Goal: Information Seeking & Learning: Learn about a topic

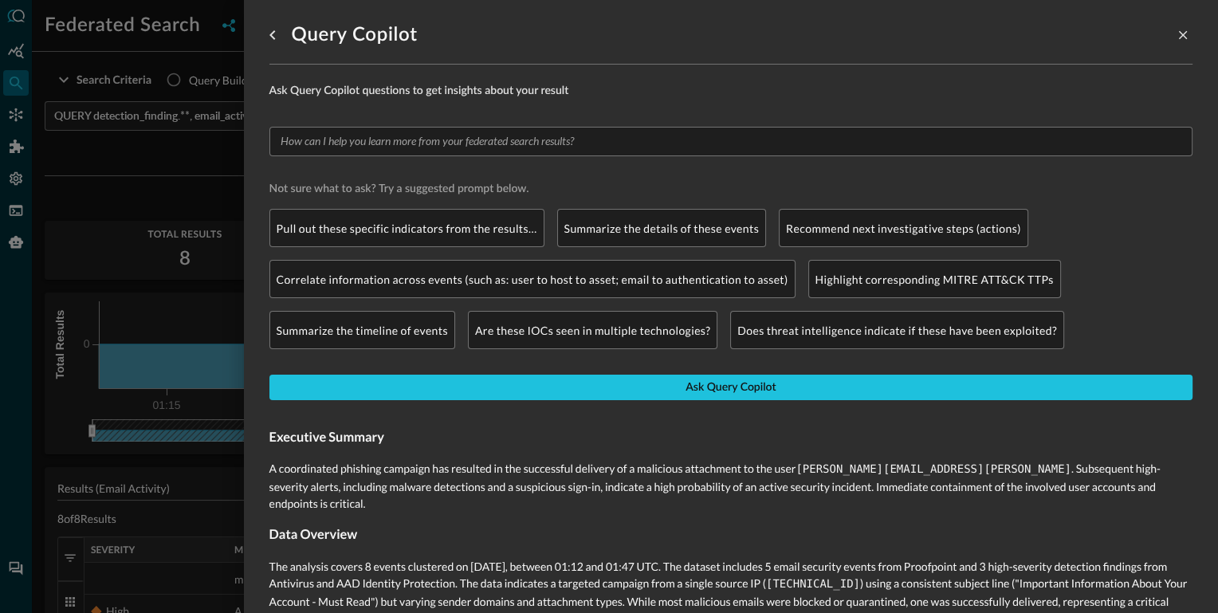
scroll to position [185, 0]
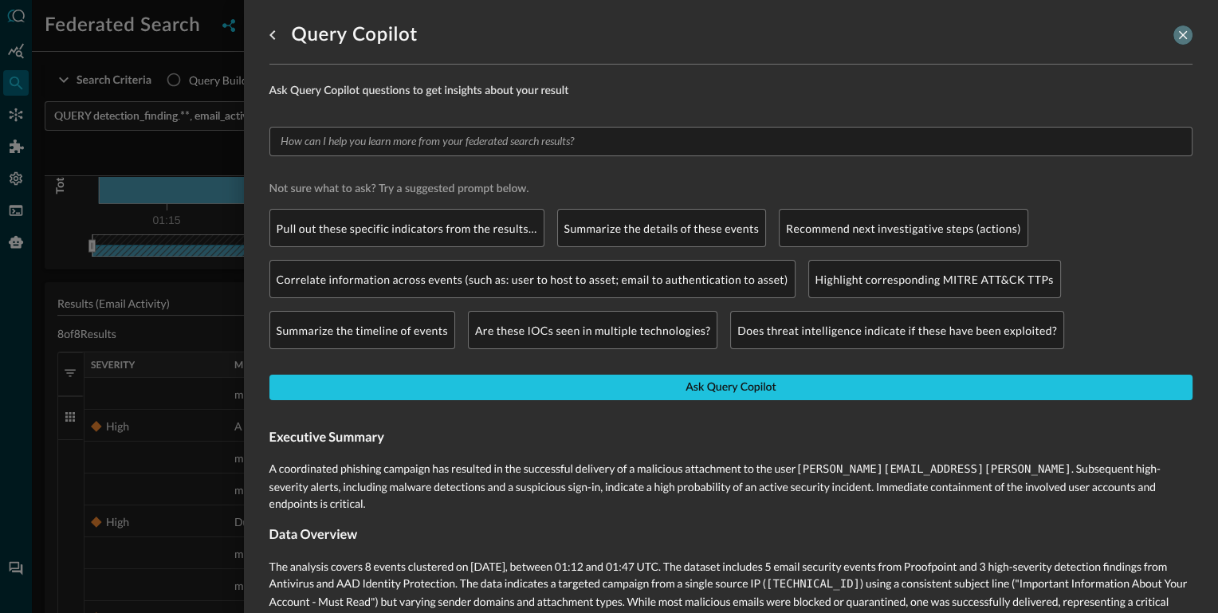
click at [1182, 28] on icon "close-drawer" at bounding box center [1183, 35] width 14 height 14
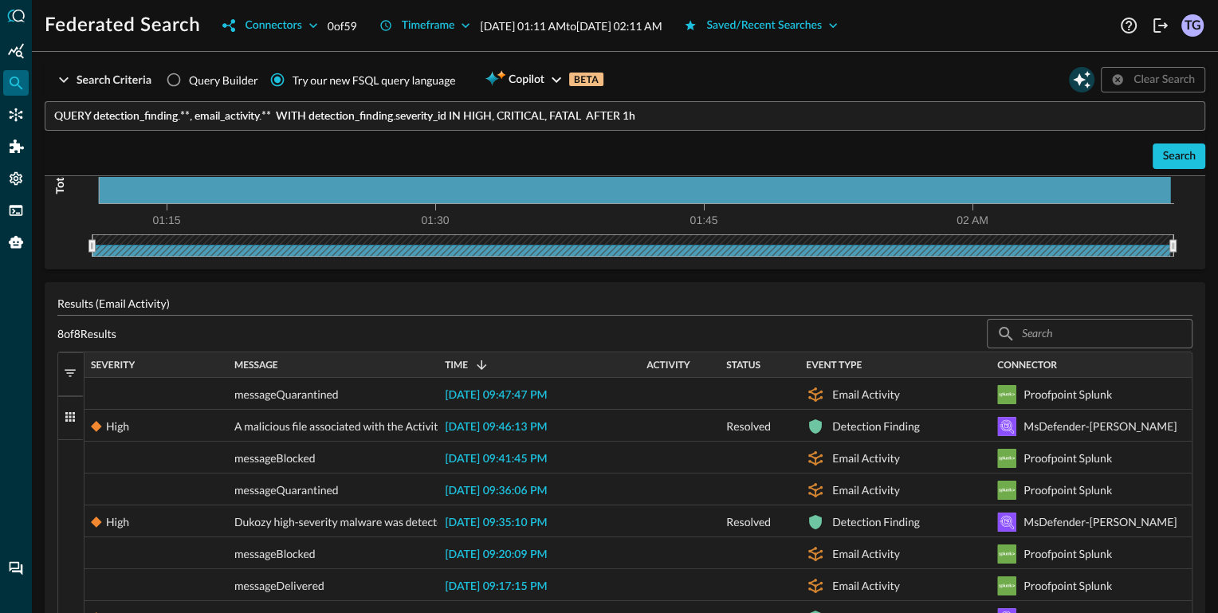
click at [1084, 79] on icon "Open Query Copilot" at bounding box center [1082, 80] width 18 height 18
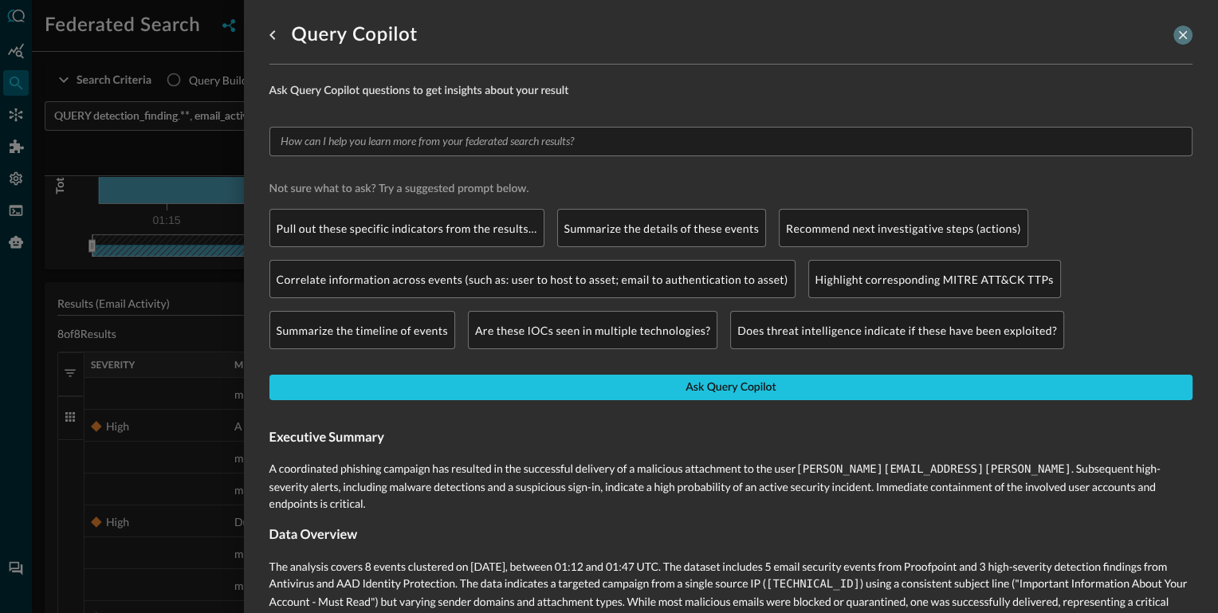
click at [1183, 32] on icon "close-drawer" at bounding box center [1183, 35] width 14 height 14
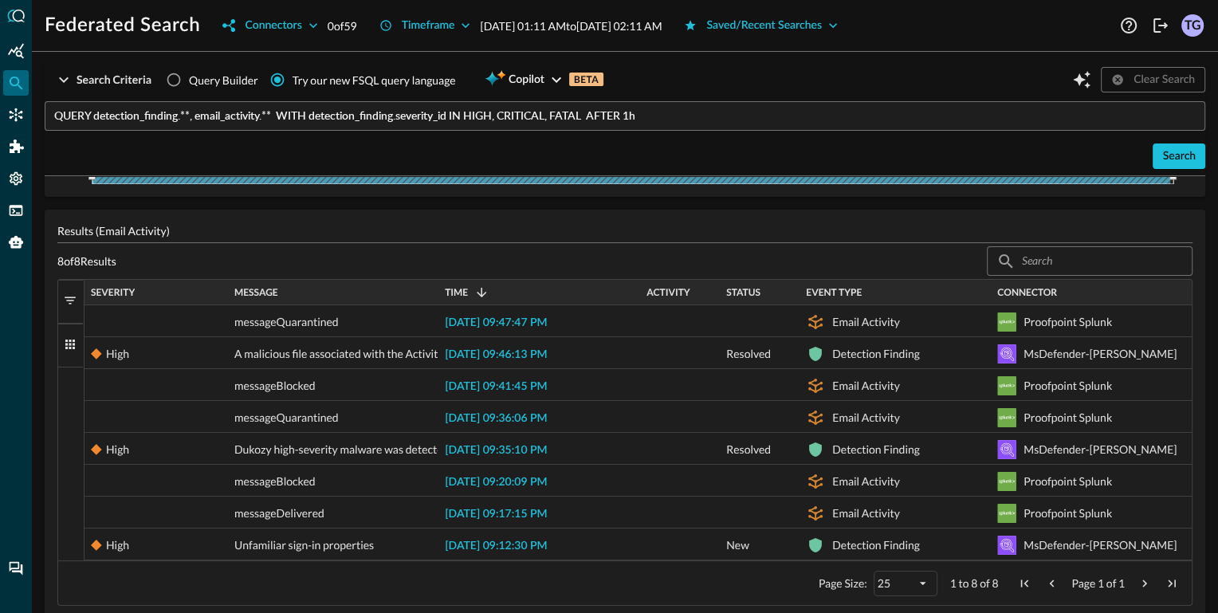
scroll to position [274, 0]
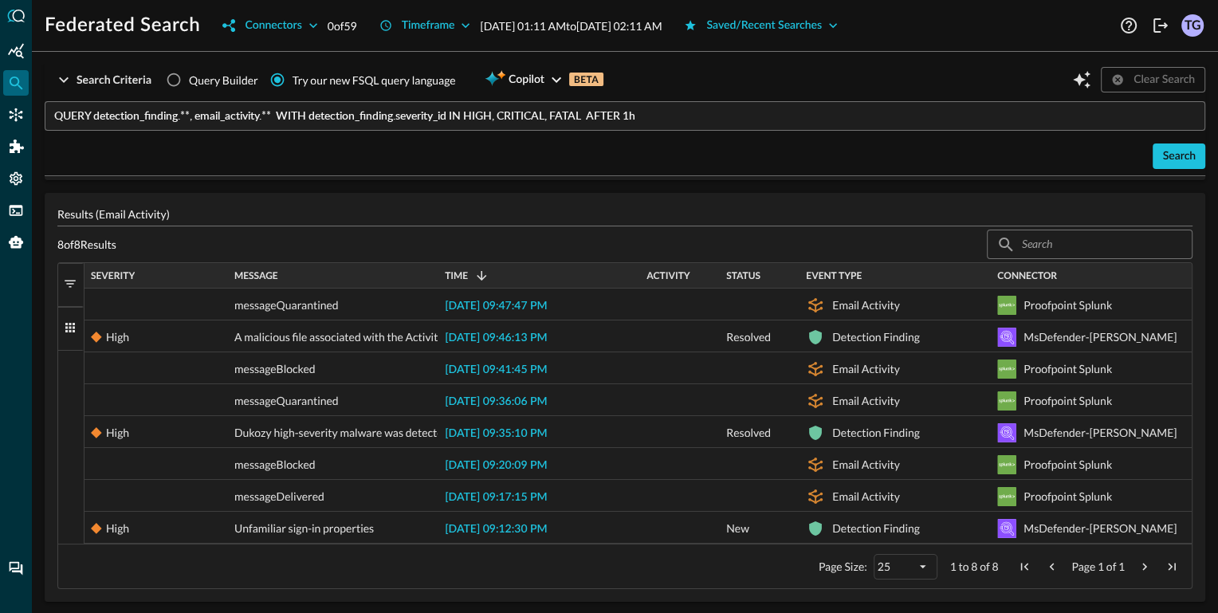
click at [484, 304] on span "2025-08-26 09:47:47 PM" at bounding box center [496, 305] width 102 height 11
click at [484, 304] on body "Federated Search Connectors 0 of 59 Timeframe Aug 27, 2025 01:11 AM to Aug 27, …" at bounding box center [609, 306] width 1218 height 613
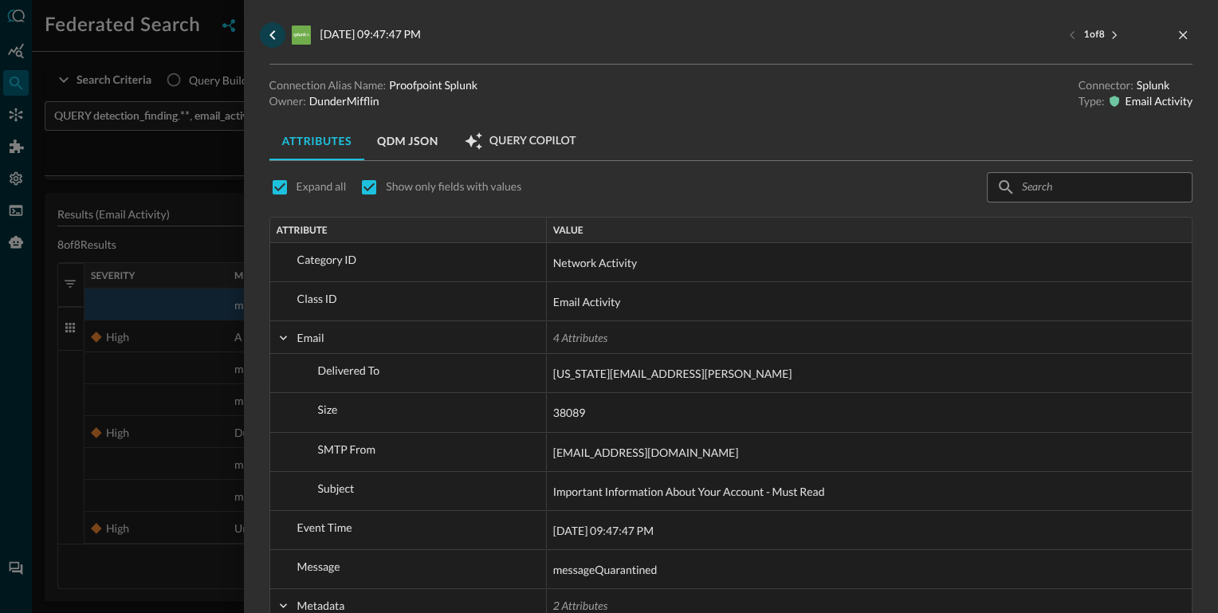
click at [276, 27] on icon "go back" at bounding box center [272, 35] width 19 height 19
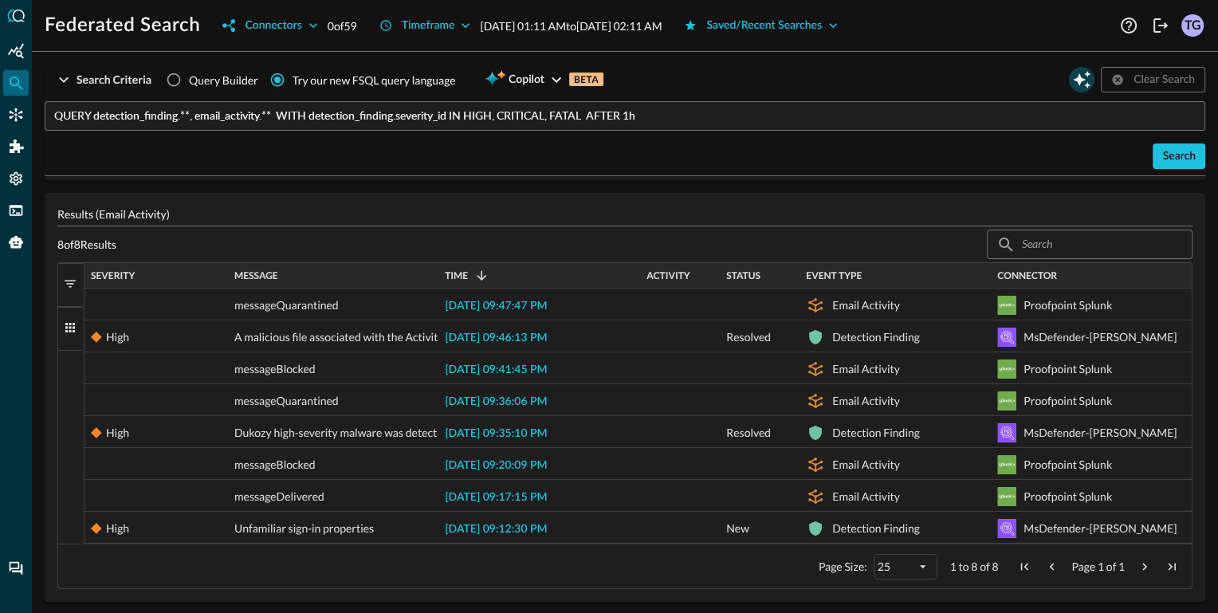
click at [1076, 79] on icon "Open Query Copilot" at bounding box center [1082, 80] width 18 height 18
click at [1076, 79] on body "Federated Search Connectors 0 of 59 Timeframe Aug 27, 2025 01:11 AM to Aug 27, …" at bounding box center [609, 306] width 1218 height 613
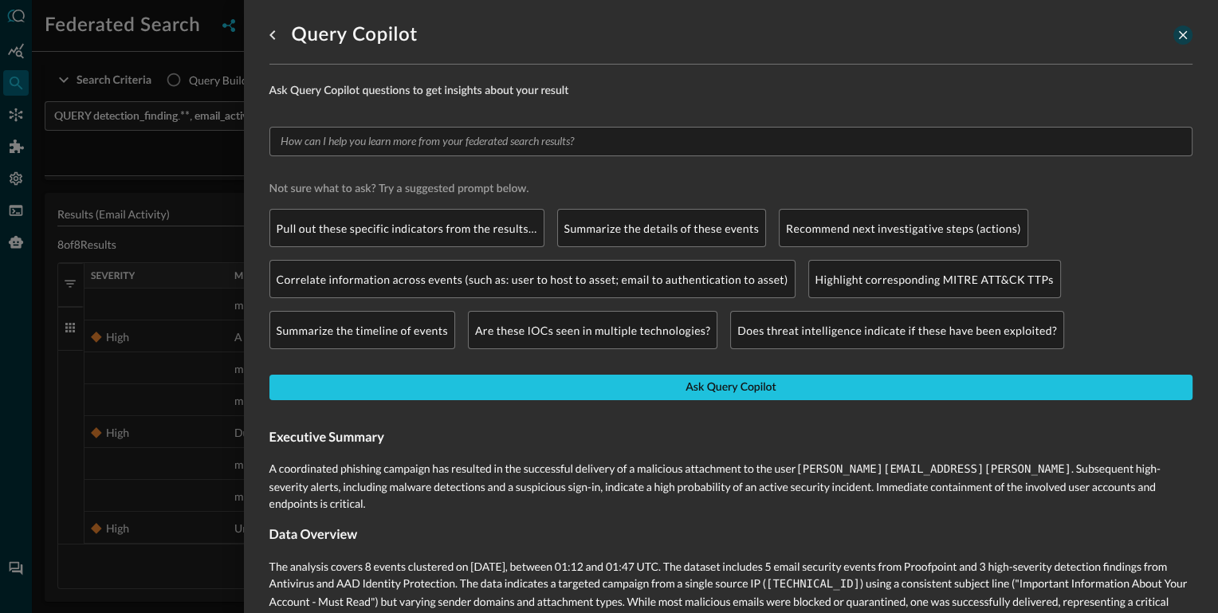
click at [1183, 37] on icon "close-drawer" at bounding box center [1183, 35] width 14 height 14
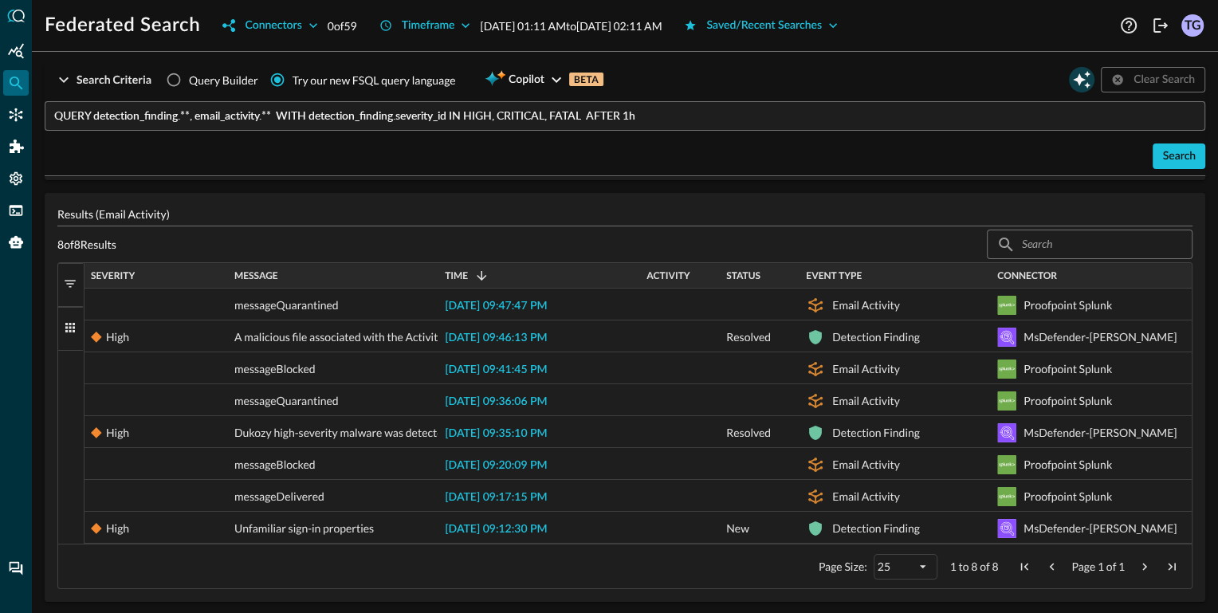
click at [1079, 75] on icon "Open Query Copilot" at bounding box center [1082, 80] width 18 height 18
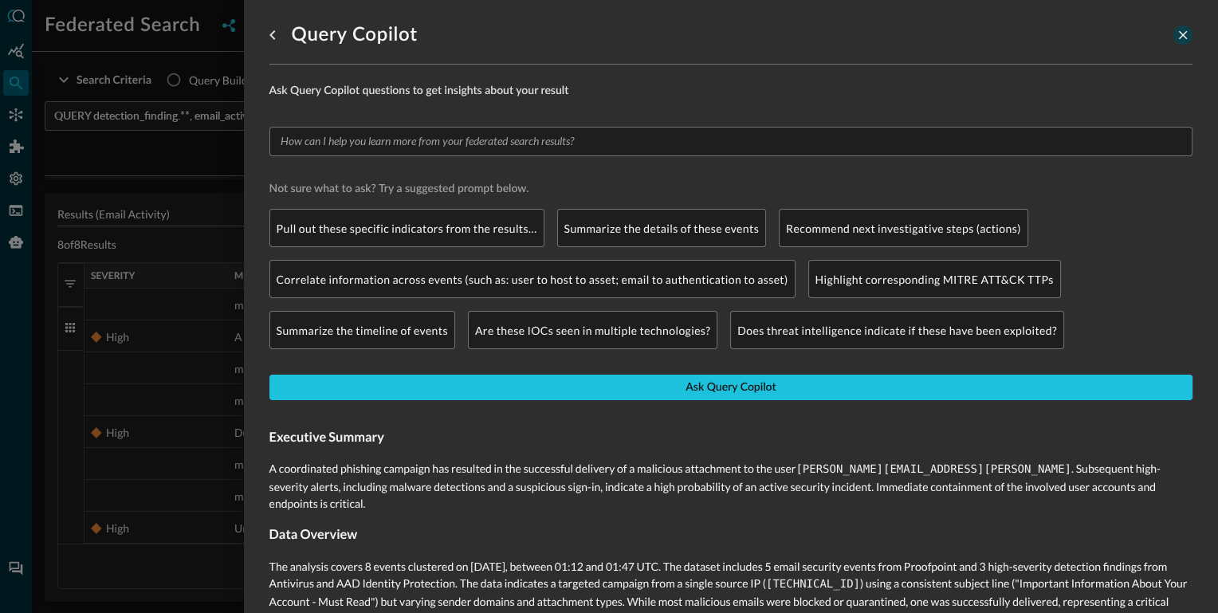
click at [1183, 34] on icon "close-drawer" at bounding box center [1183, 35] width 9 height 9
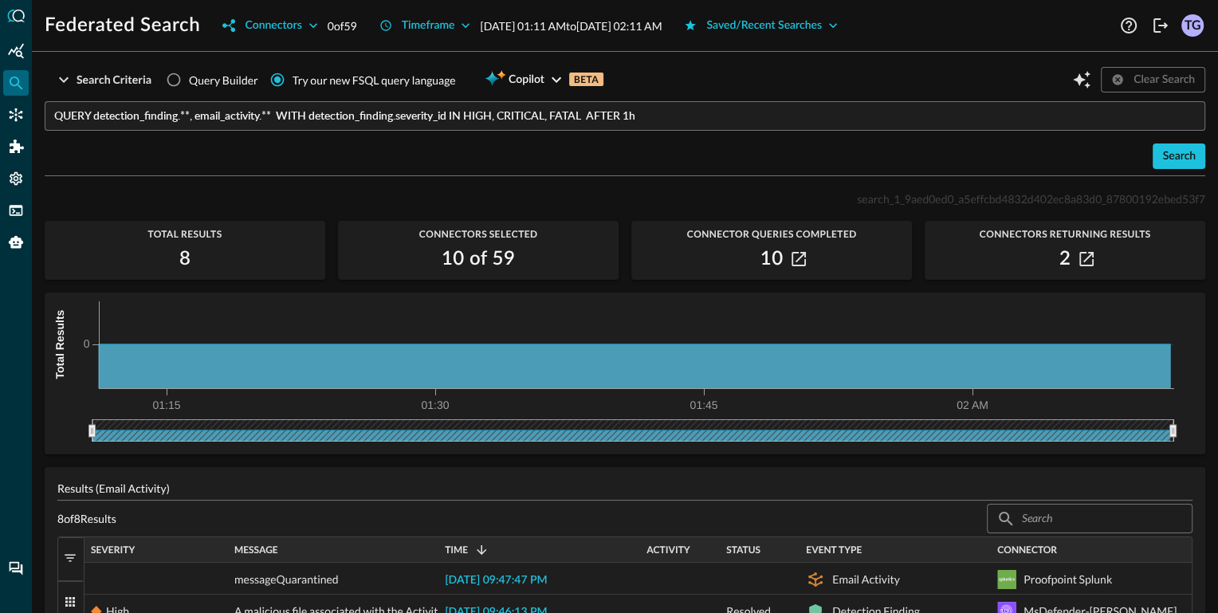
click at [717, 117] on input "QUERY detection_finding.**, email_activity.** WITH detection_finding.severity_i…" at bounding box center [629, 115] width 1151 height 29
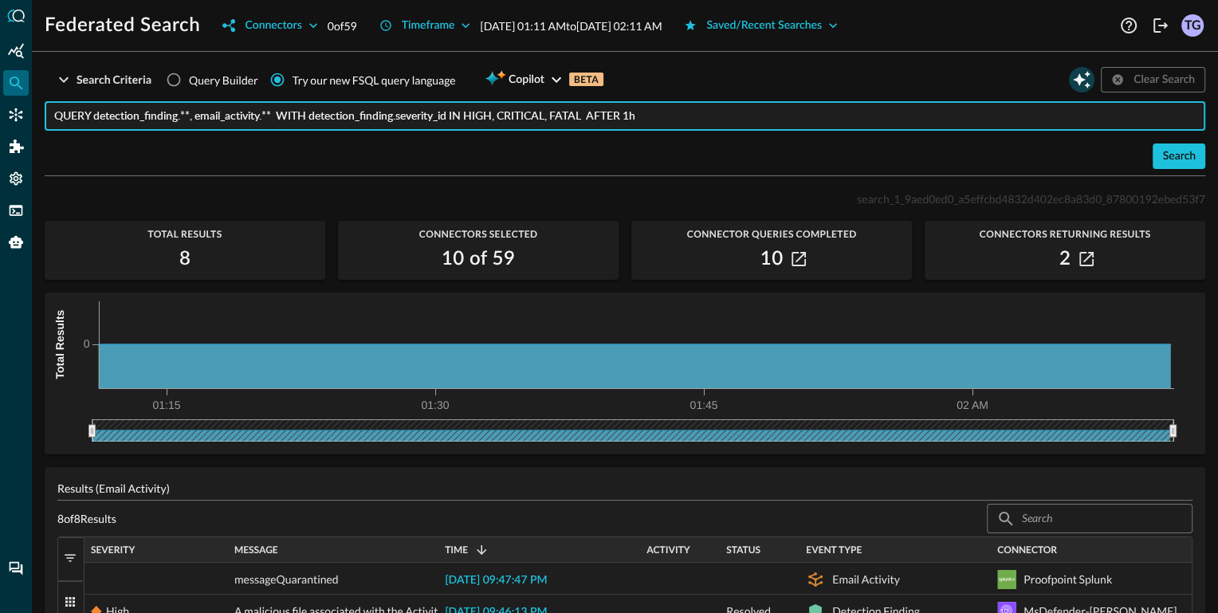
click at [1086, 81] on icon "Open Query Copilot" at bounding box center [1081, 79] width 19 height 19
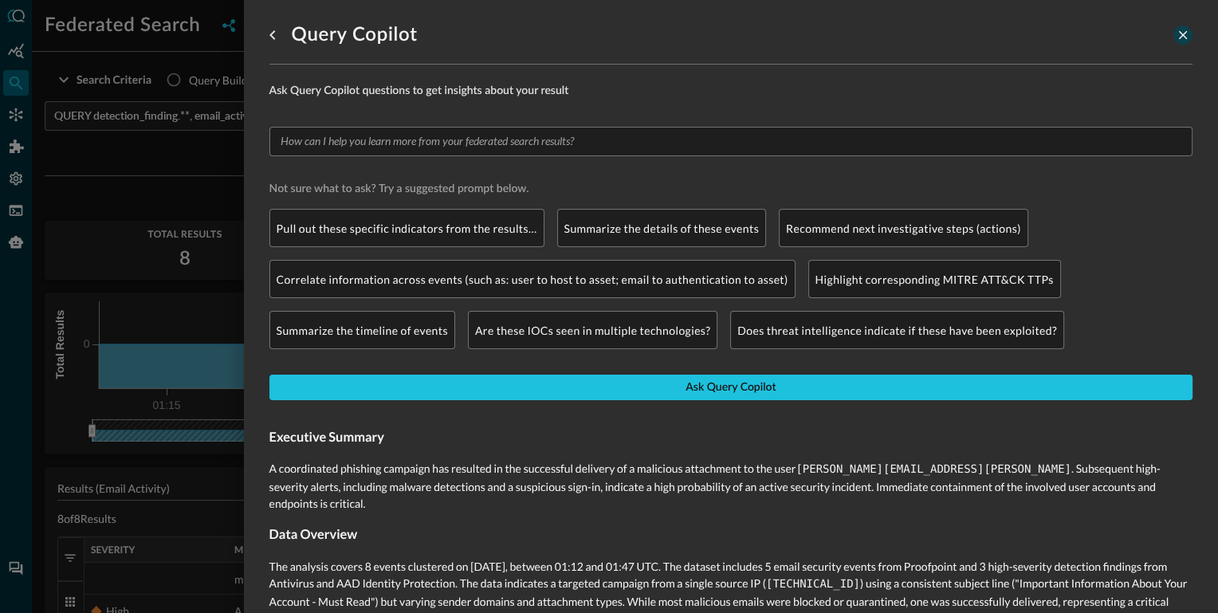
click at [1180, 39] on icon "close-drawer" at bounding box center [1183, 35] width 14 height 14
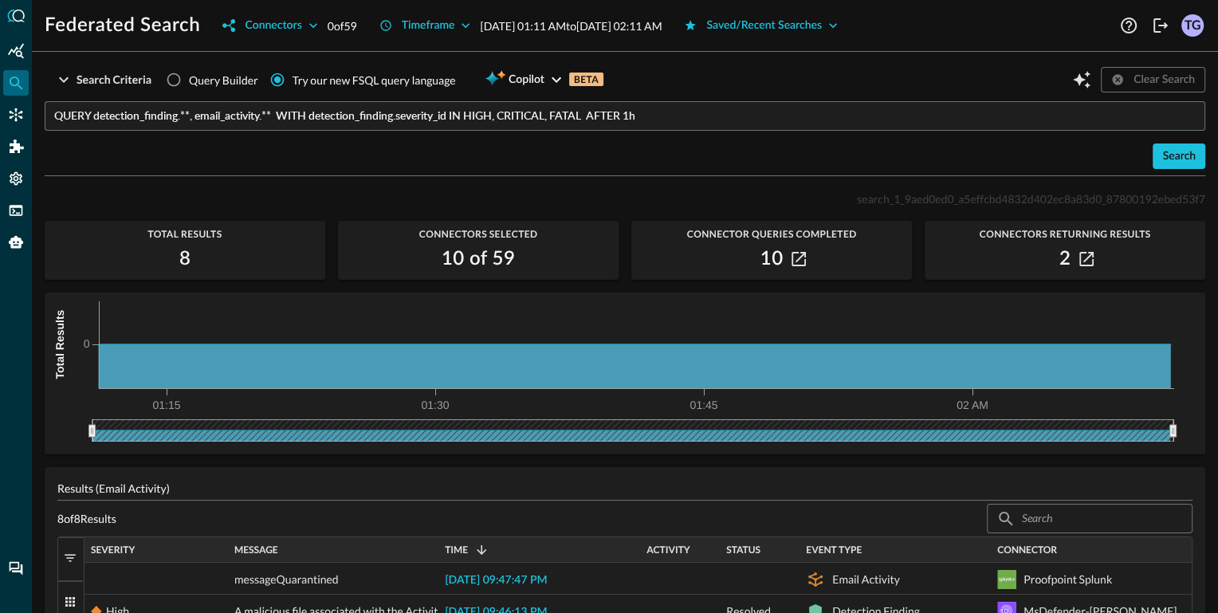
click at [774, 130] on input "QUERY detection_finding.**, email_activity.** WITH detection_finding.severity_i…" at bounding box center [629, 115] width 1151 height 29
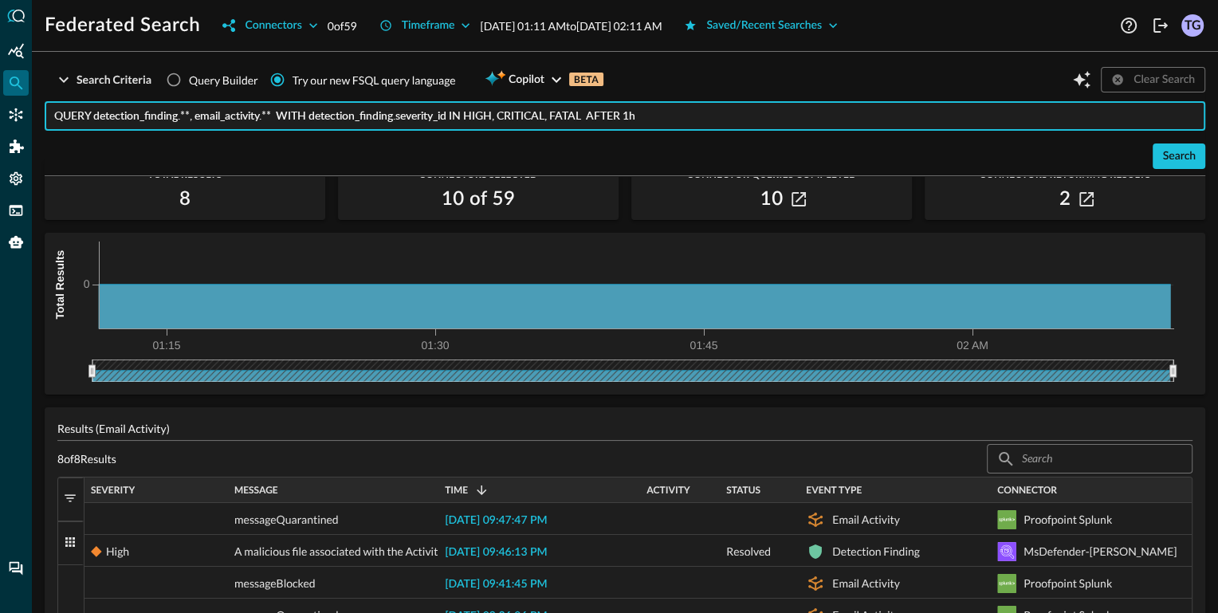
scroll to position [22, 0]
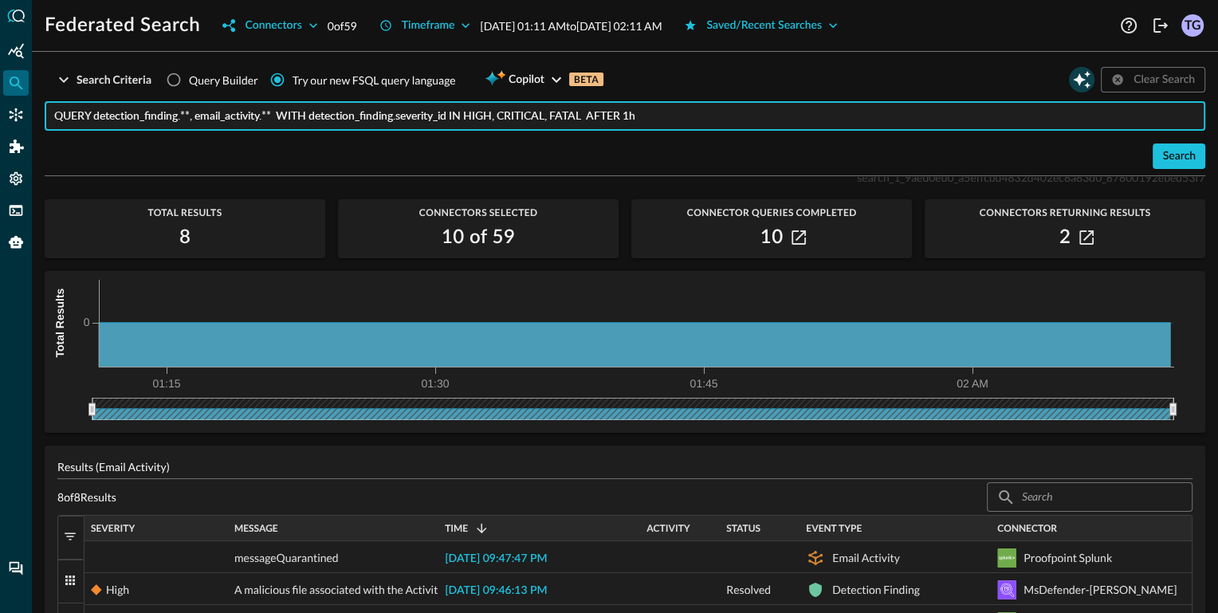
click at [1078, 71] on icon "Open Query Copilot" at bounding box center [1081, 79] width 19 height 19
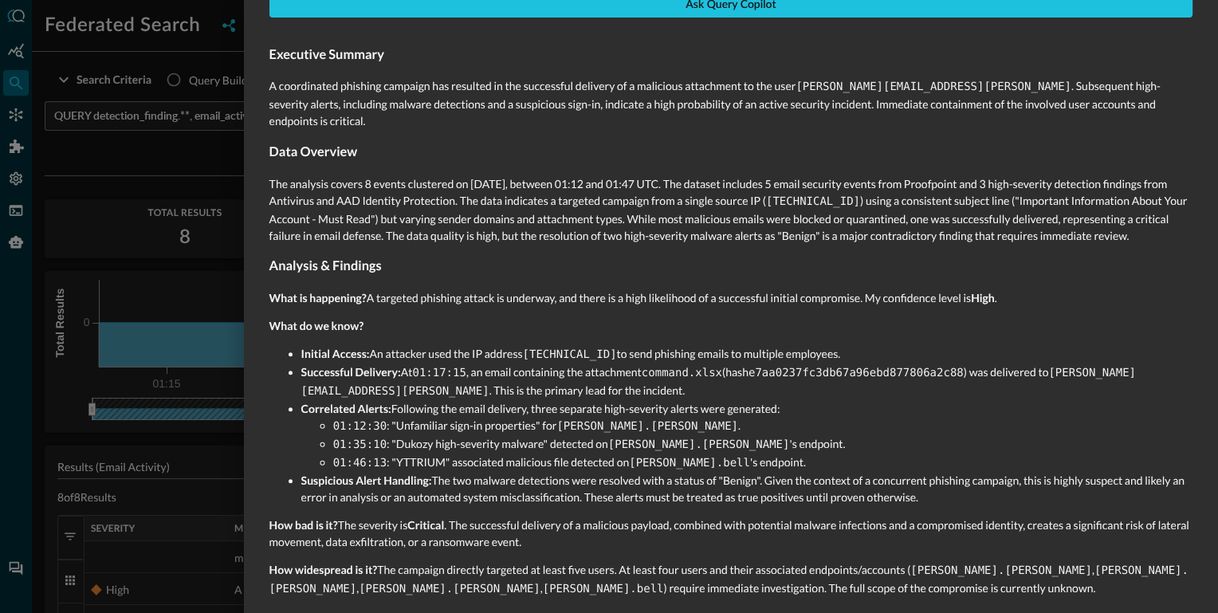
scroll to position [386, 0]
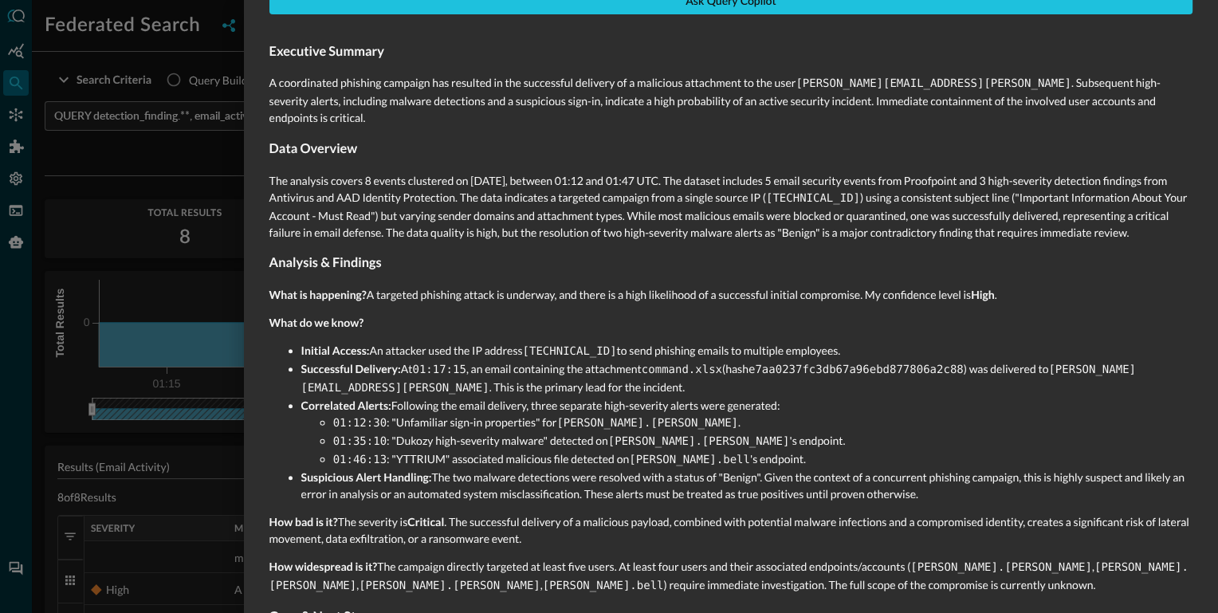
click at [160, 440] on div at bounding box center [609, 306] width 1218 height 613
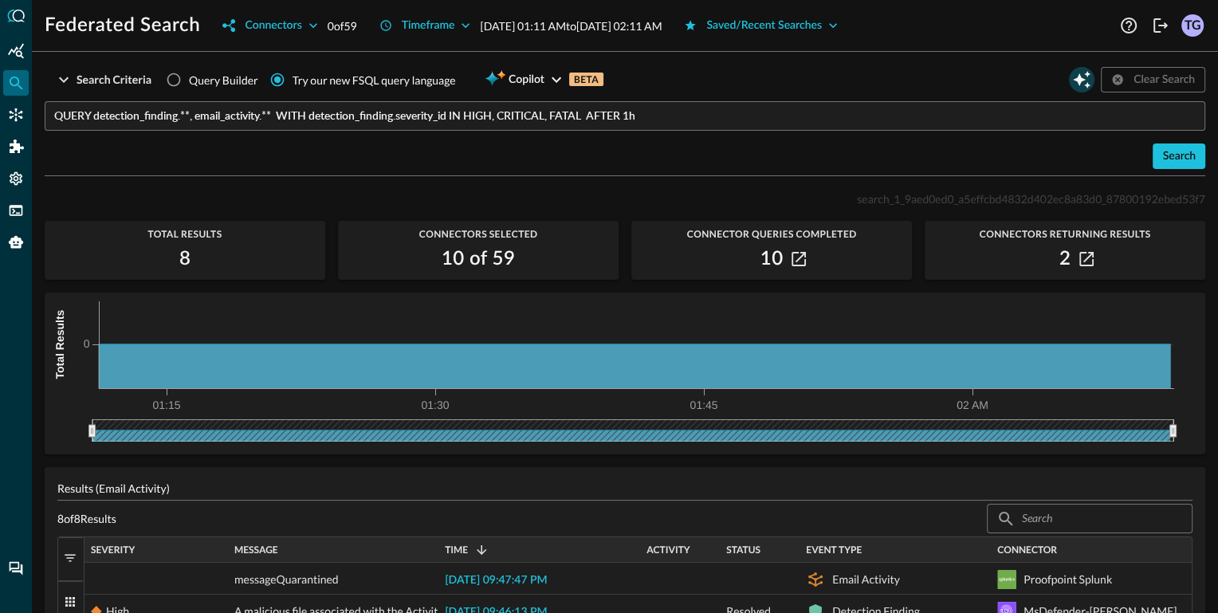
click at [1086, 82] on icon "Open Query Copilot" at bounding box center [1081, 79] width 19 height 19
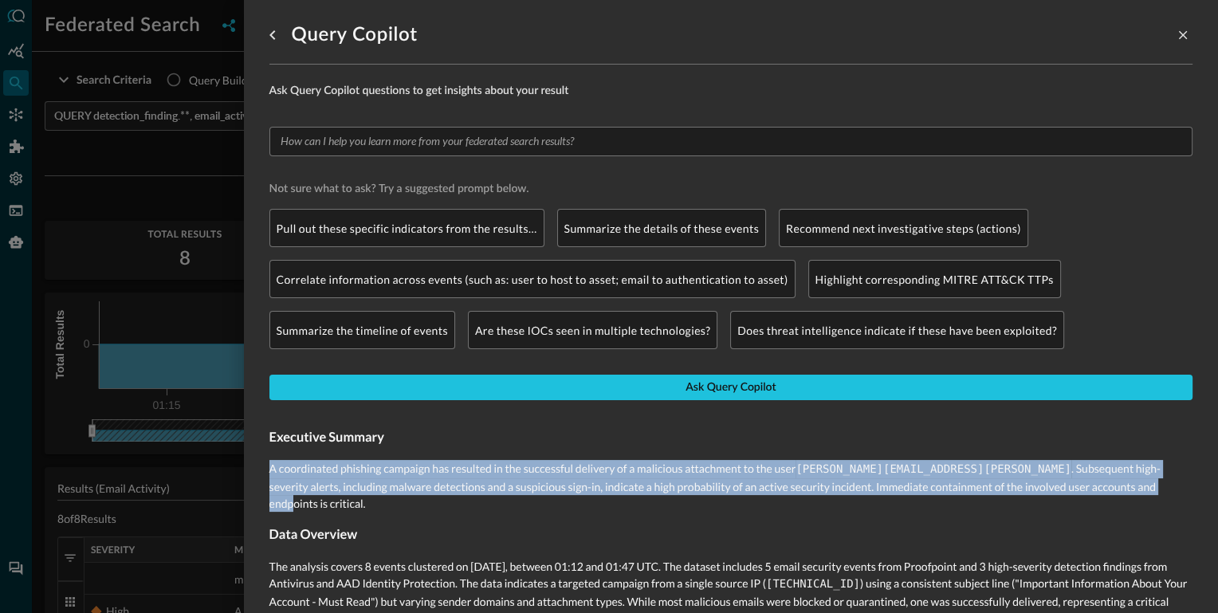
drag, startPoint x: 269, startPoint y: 470, endPoint x: 1110, endPoint y: 491, distance: 841.2
click at [1110, 491] on p "A coordinated phishing campaign has resulted in the successful delivery of a ma…" at bounding box center [730, 486] width 923 height 52
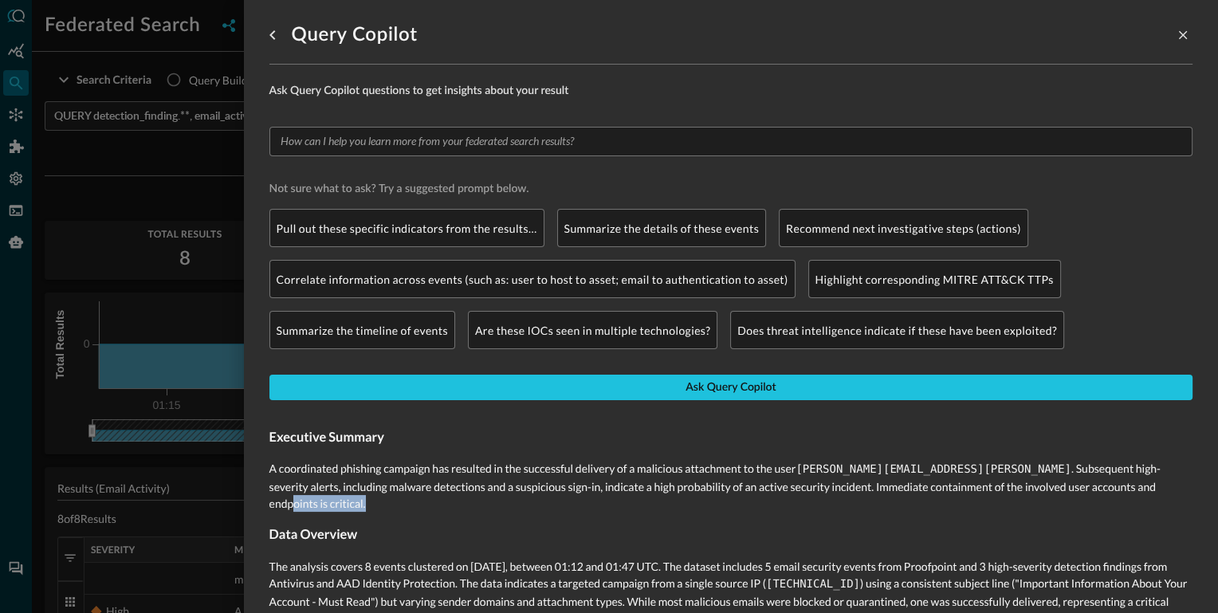
drag, startPoint x: 1110, startPoint y: 491, endPoint x: 1200, endPoint y: 496, distance: 90.2
click at [1200, 496] on div "Query Copilot Ask Query Copilot questions to get insights about your result ​ N…" at bounding box center [731, 306] width 974 height 613
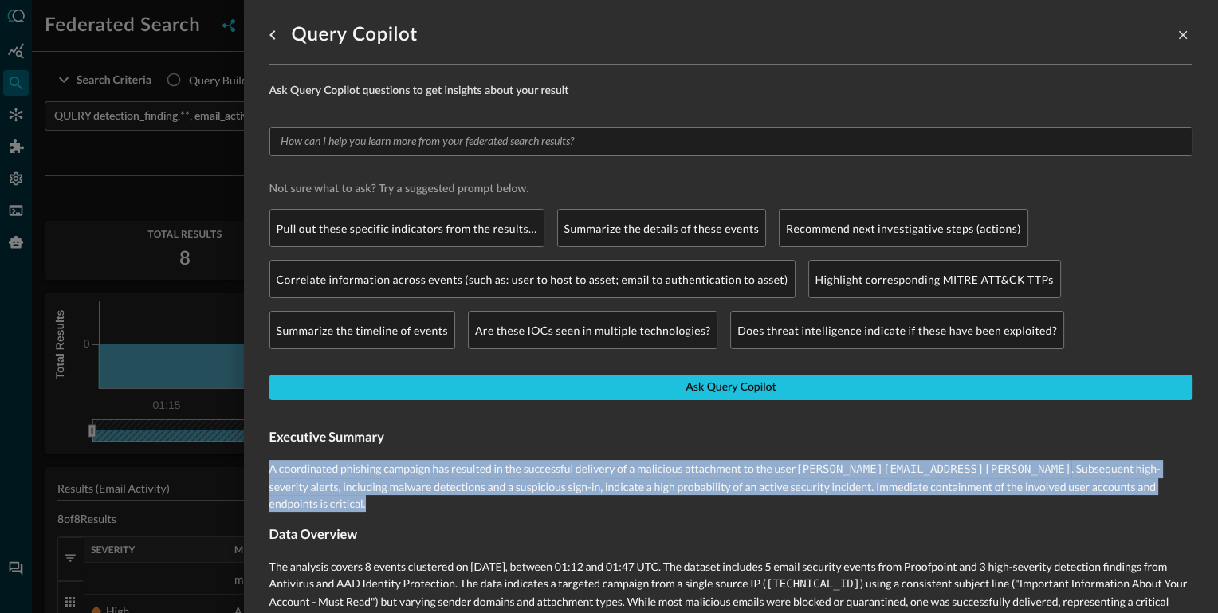
drag, startPoint x: 1183, startPoint y: 489, endPoint x: 260, endPoint y: 465, distance: 923.3
click at [260, 465] on div "Query Copilot Ask Query Copilot questions to get insights about your result ​ N…" at bounding box center [731, 306] width 974 height 613
copy p "A coordinated phishing campaign has resulted in the successful delivery of a ma…"
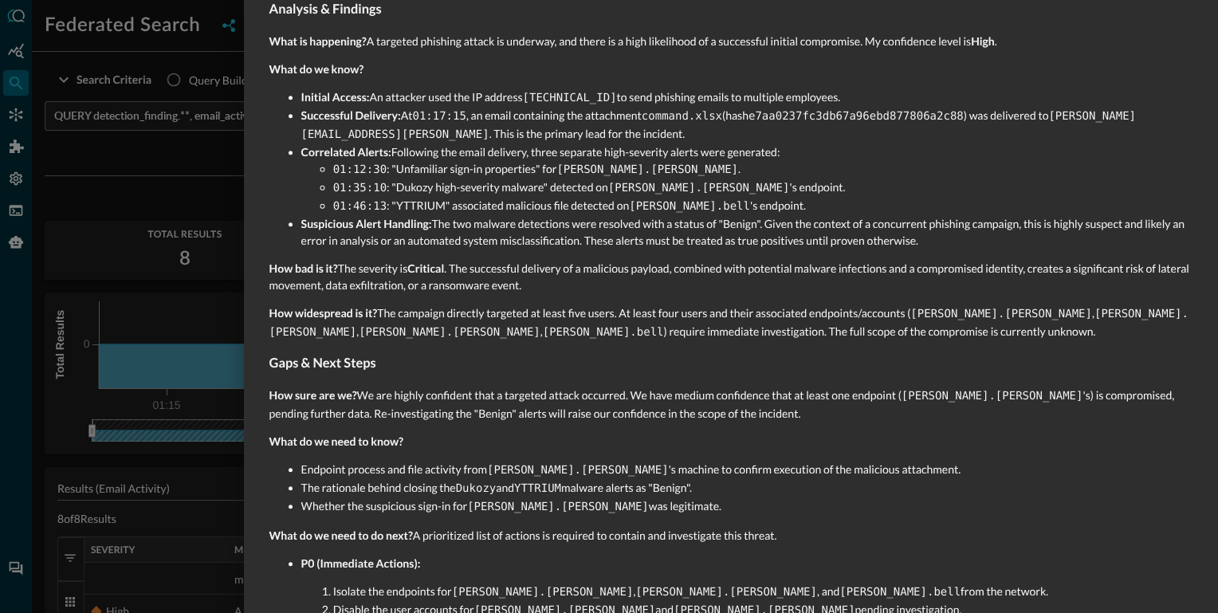
scroll to position [928, 0]
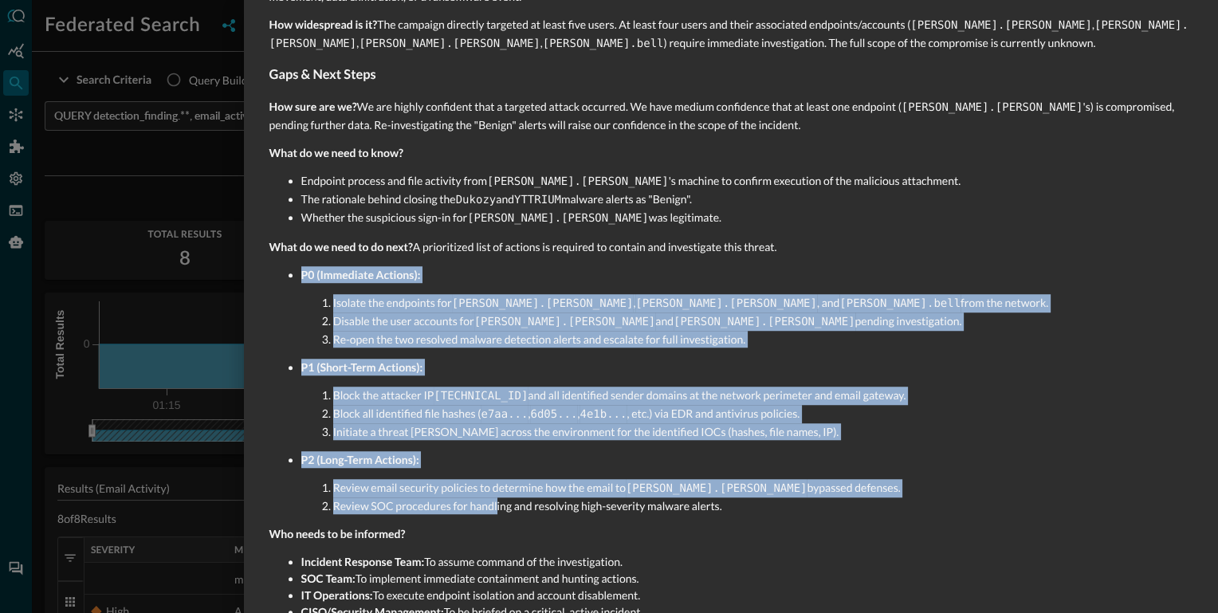
drag, startPoint x: 303, startPoint y: 237, endPoint x: 497, endPoint y: 465, distance: 300.3
click at [497, 465] on ul "P0 (Immediate Actions): Isolate the endpoints for adam.cooper , catherine.wood …" at bounding box center [730, 390] width 923 height 248
drag, startPoint x: 733, startPoint y: 465, endPoint x: 289, endPoint y: 239, distance: 498.0
click at [289, 266] on ul "P0 (Immediate Actions): Isolate the endpoints for adam.cooper , catherine.wood …" at bounding box center [730, 390] width 923 height 248
copy ul "P0 (Immediate Actions): Isolate the endpoints for adam.cooper , catherine.wood …"
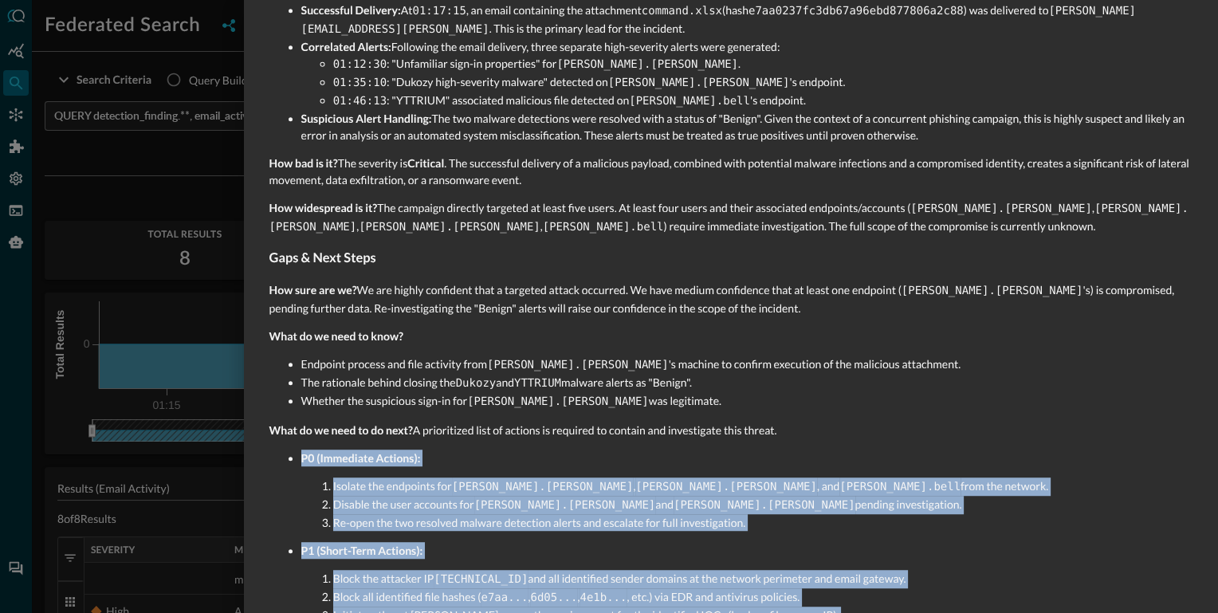
scroll to position [732, 0]
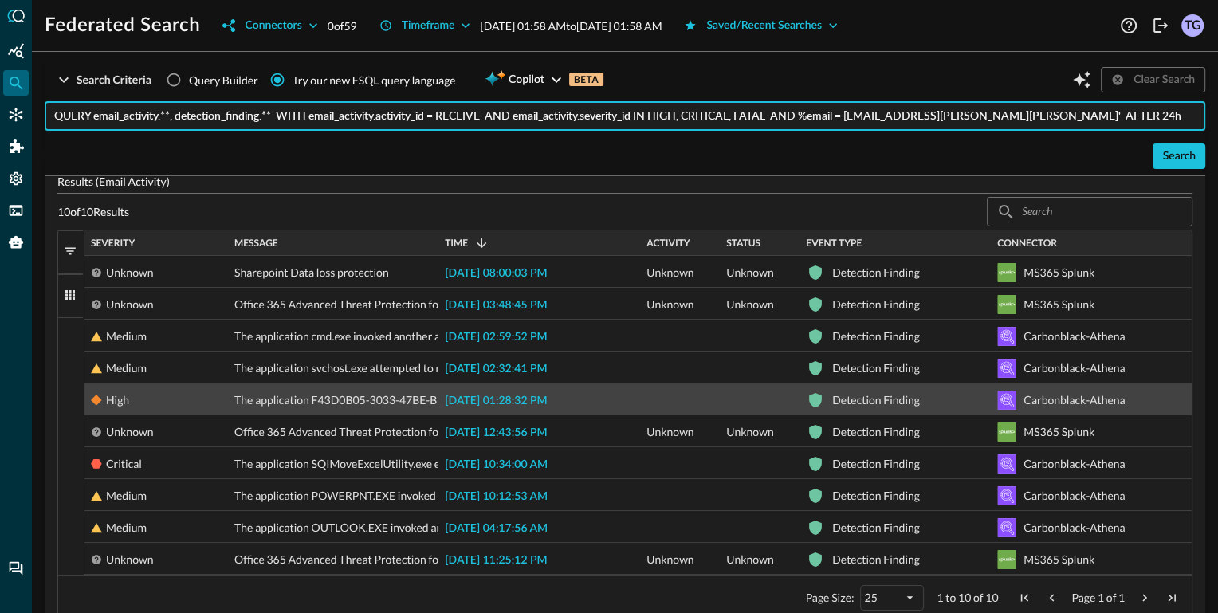
scroll to position [338, 0]
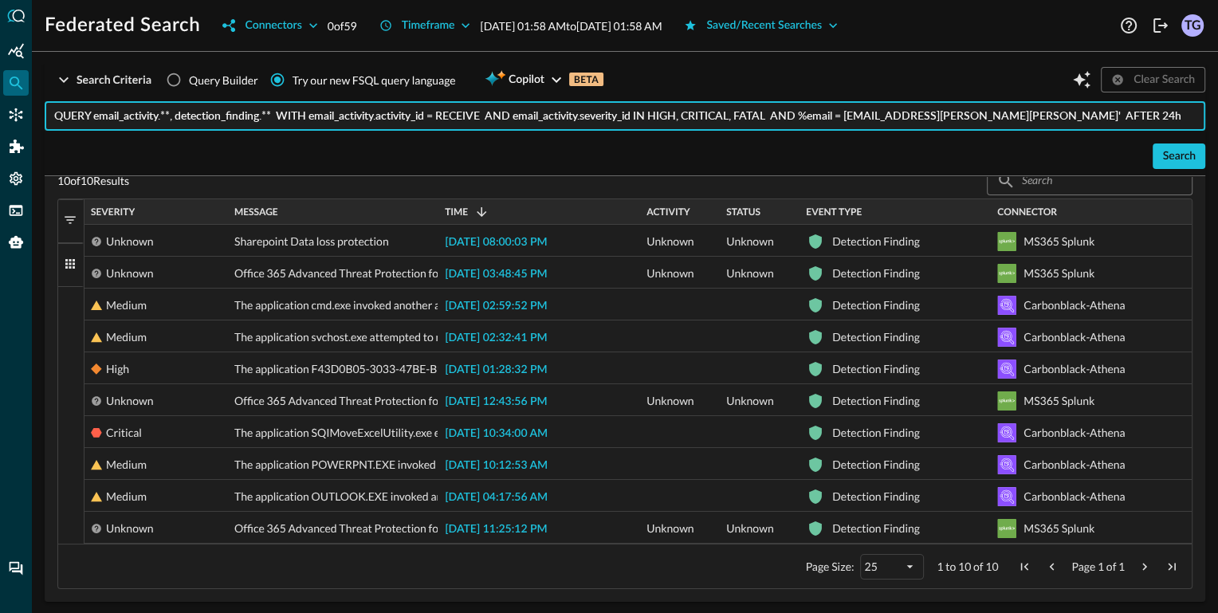
click at [69, 215] on span "button" at bounding box center [70, 220] width 14 height 14
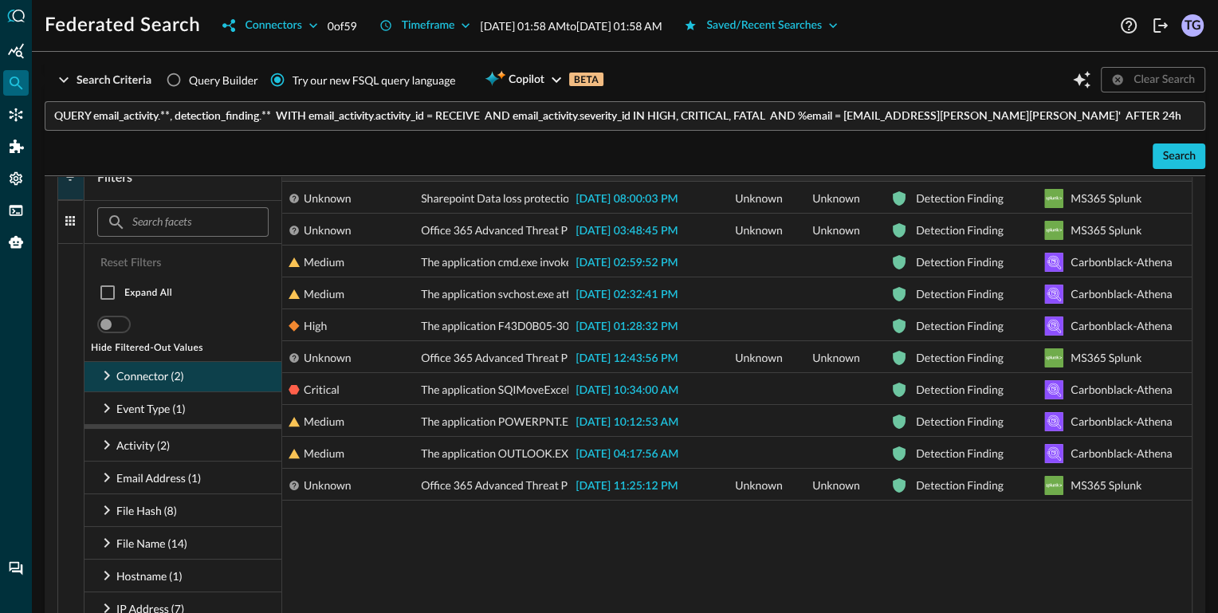
scroll to position [384, 0]
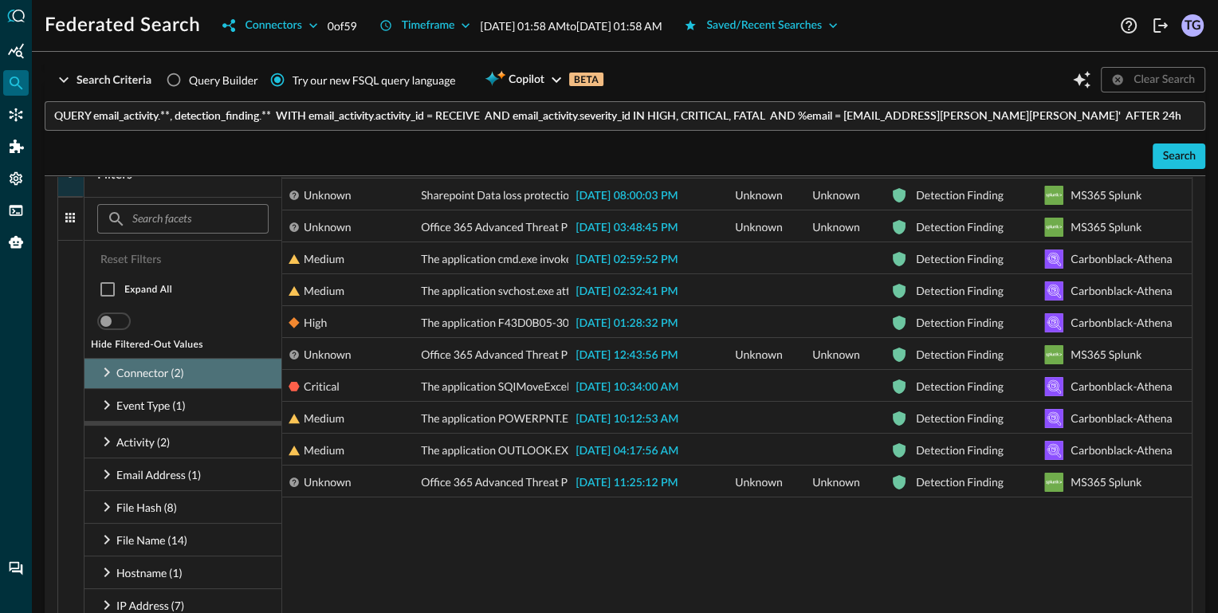
click at [108, 367] on icon at bounding box center [106, 372] width 19 height 19
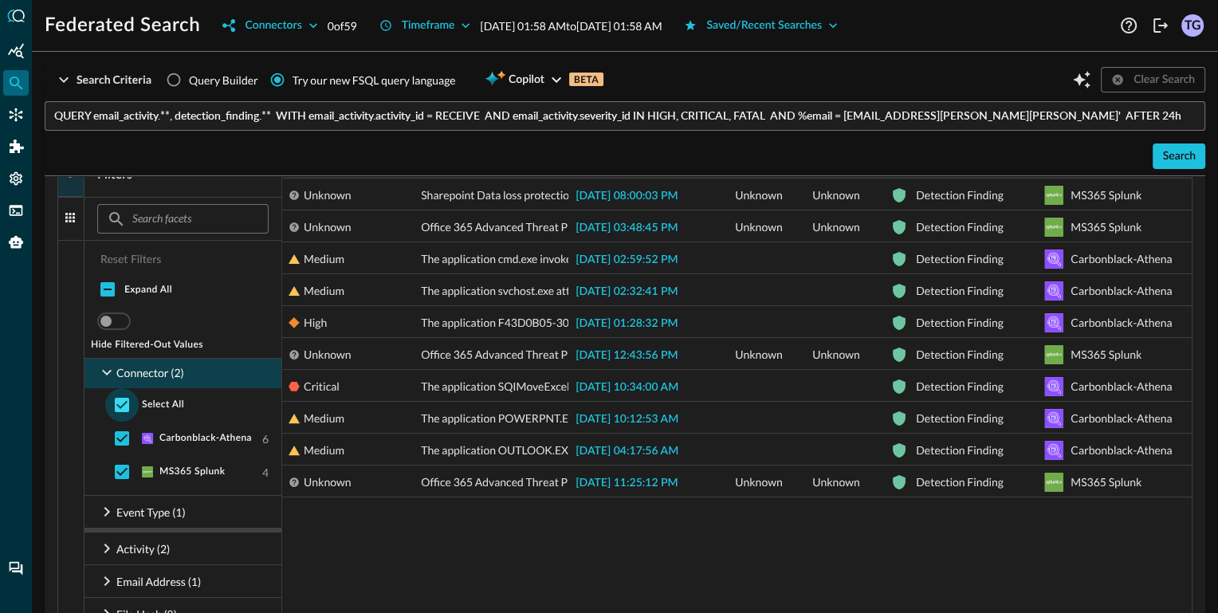
click at [120, 407] on input "checkbox" at bounding box center [121, 404] width 33 height 33
checkbox input "false"
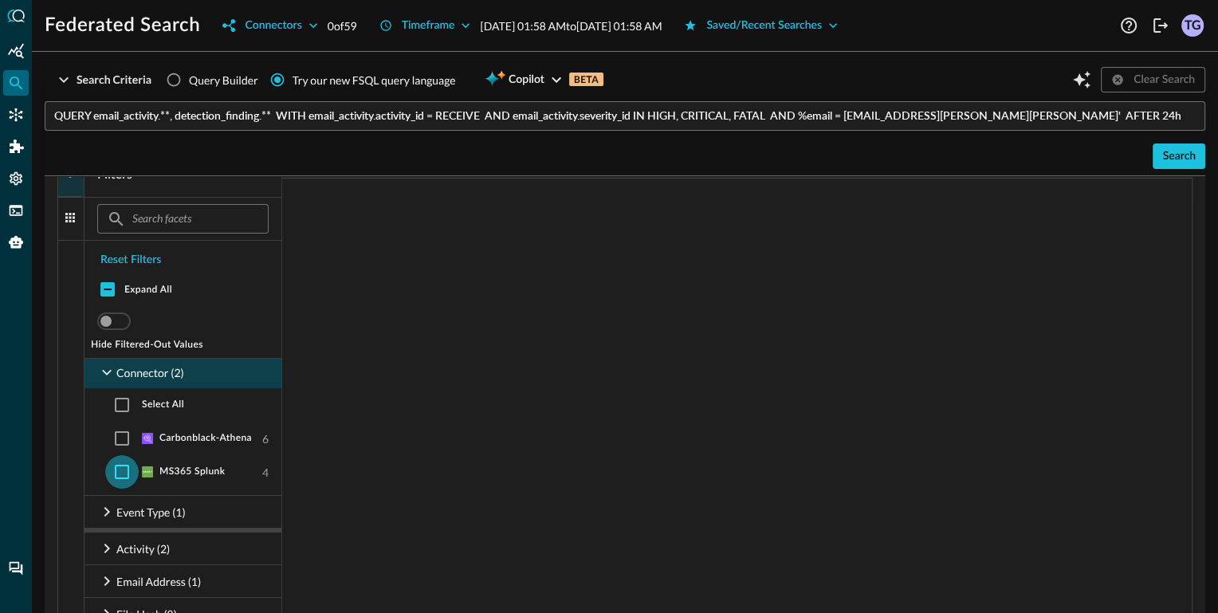
click at [121, 469] on input "checkbox" at bounding box center [121, 471] width 33 height 33
checkbox input "true"
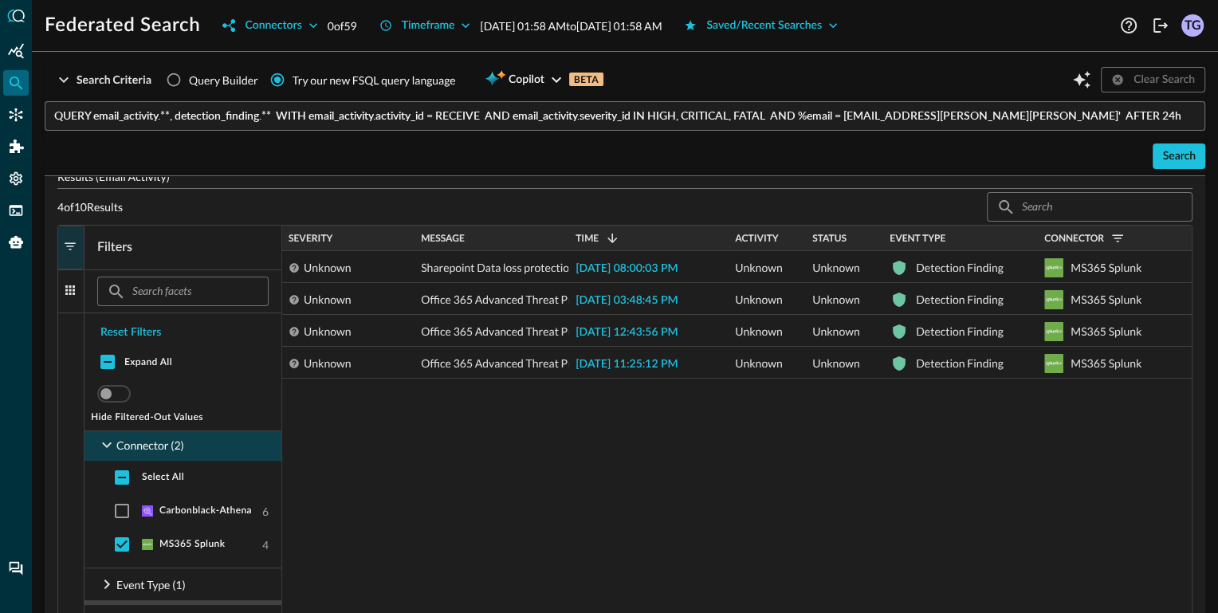
scroll to position [312, 0]
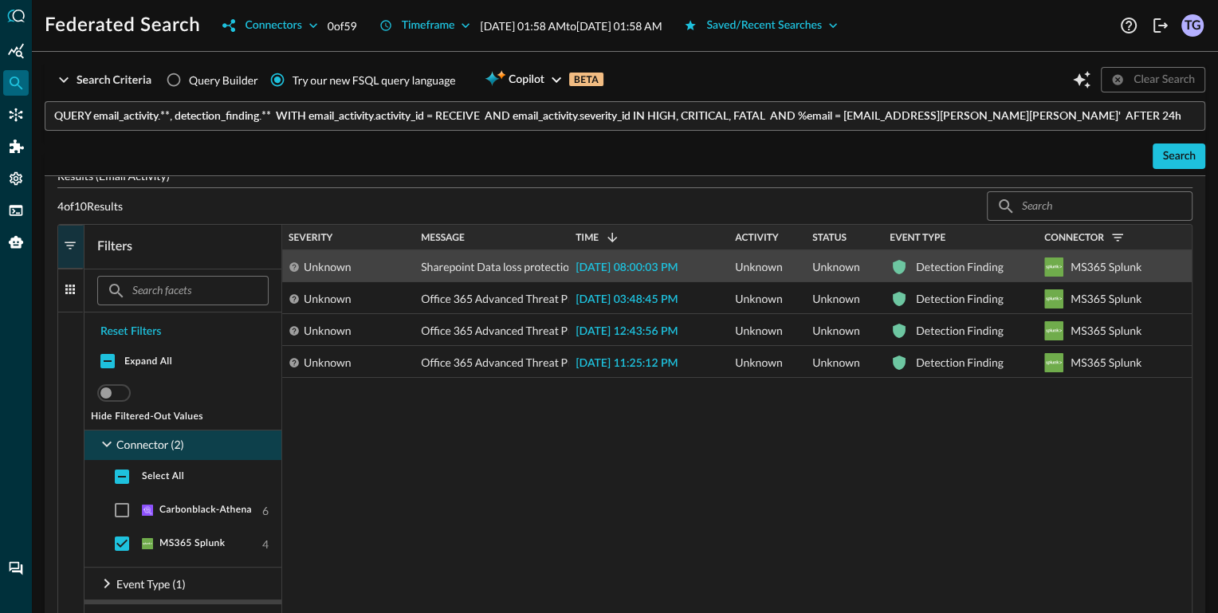
click at [627, 269] on span "2025-08-26 08:00:03 PM" at bounding box center [626, 267] width 102 height 11
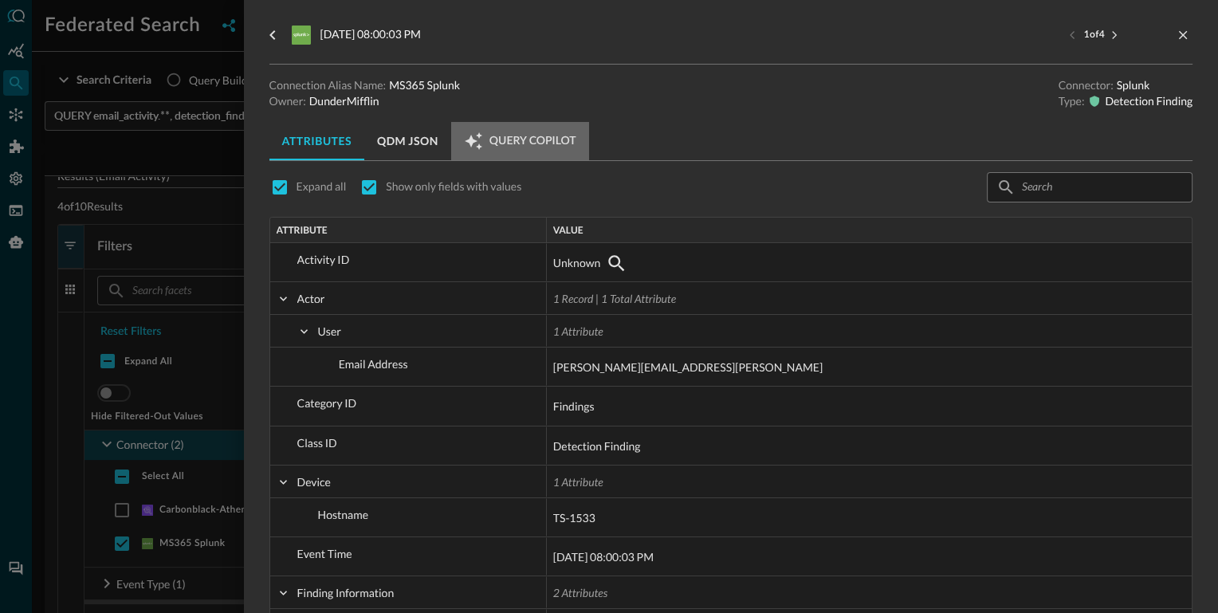
click at [539, 140] on span "Query Copilot" at bounding box center [532, 141] width 87 height 14
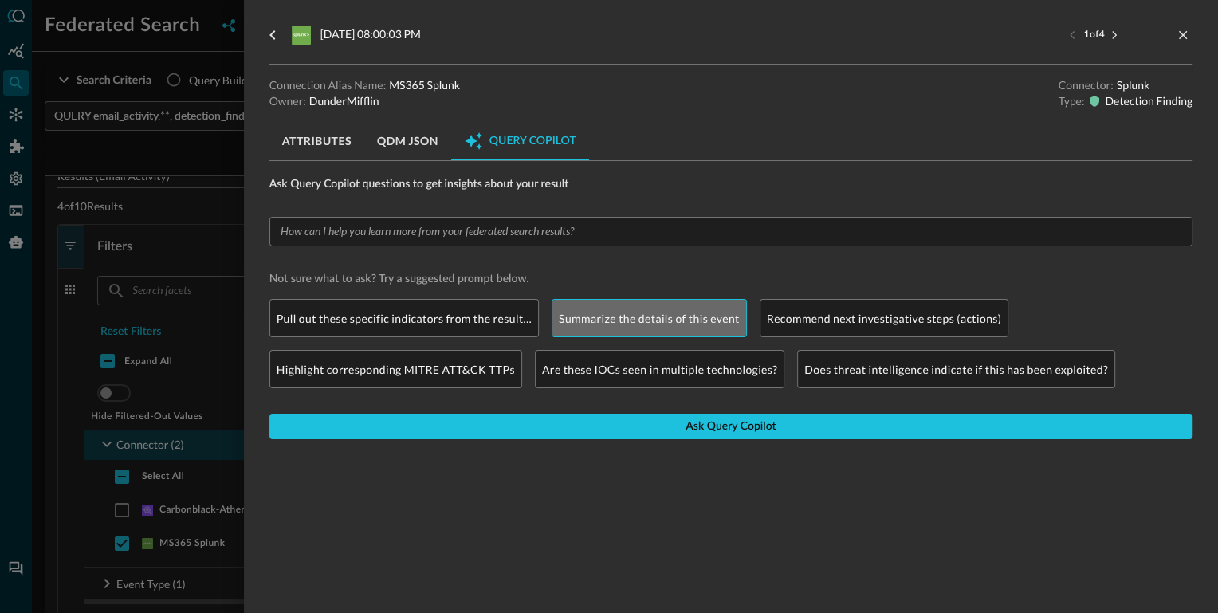
click at [592, 319] on p "Summarize the details of this event" at bounding box center [649, 318] width 181 height 17
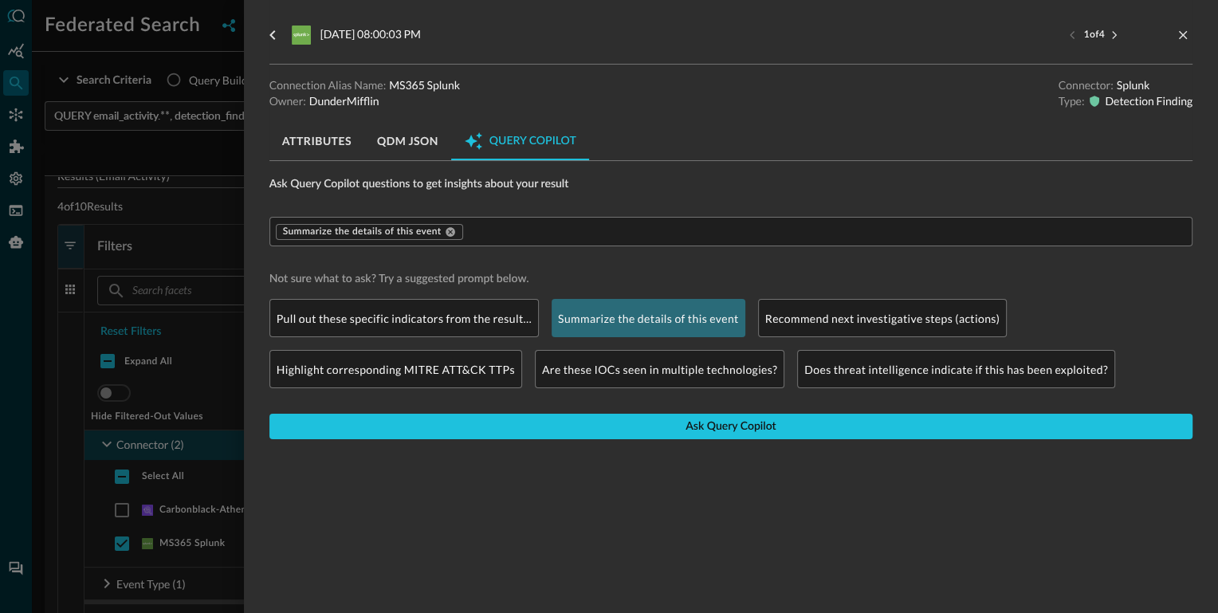
click at [579, 440] on div "Summarize the details of this event ​ Not sure what to ask? Try a suggested pro…" at bounding box center [730, 334] width 923 height 235
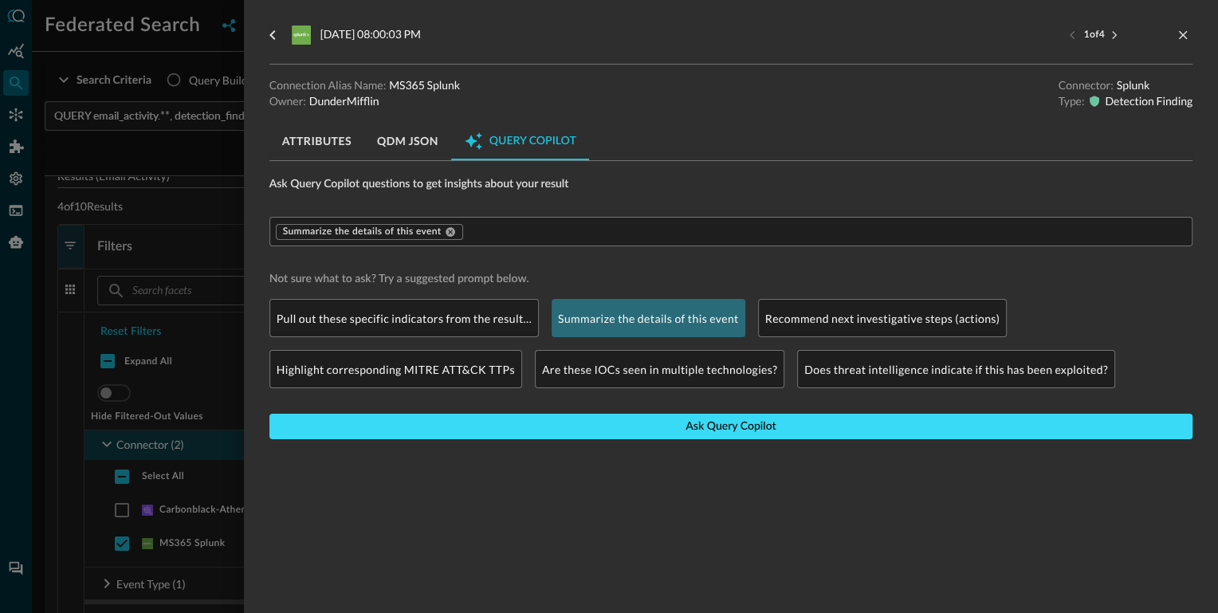
click at [587, 426] on button "Ask Query Copilot" at bounding box center [730, 427] width 923 height 26
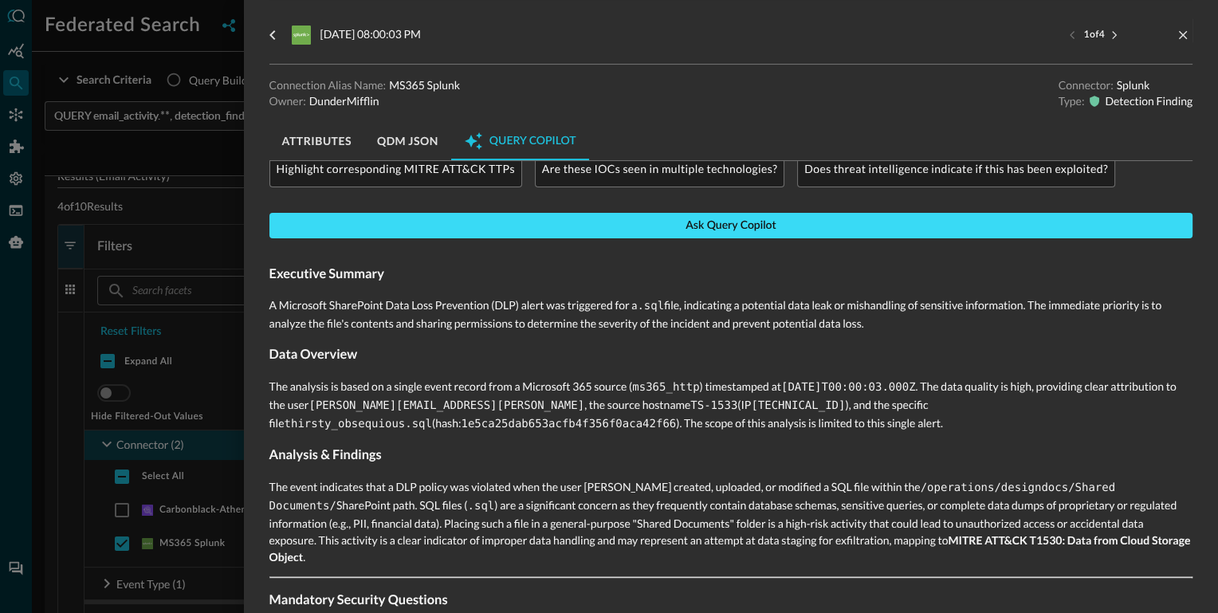
scroll to position [176, 0]
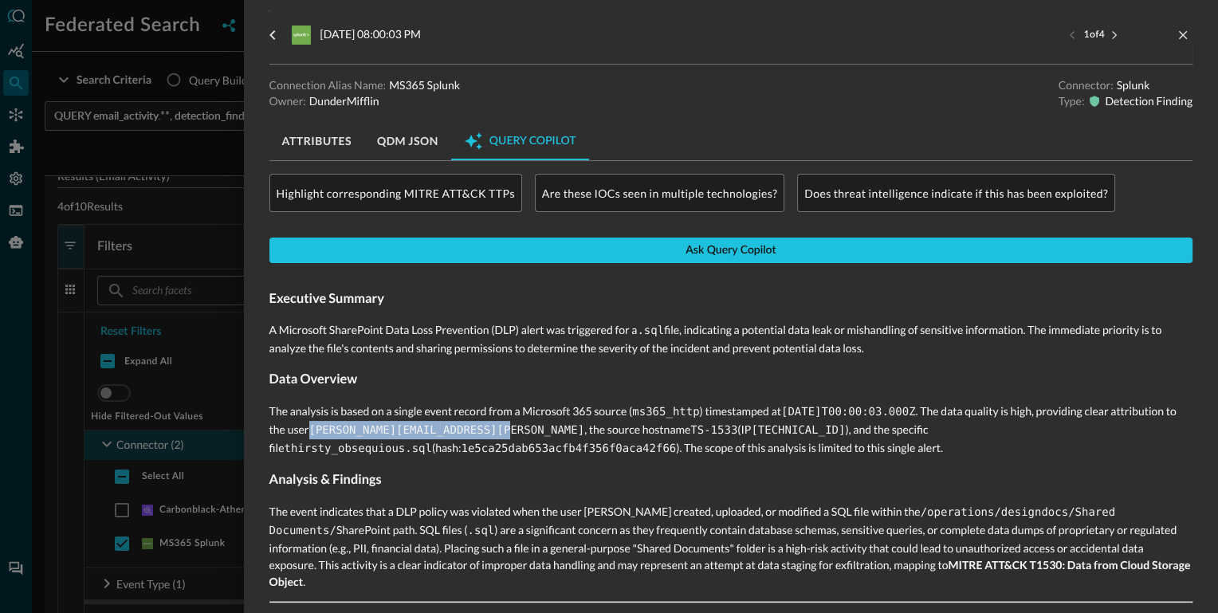
drag, startPoint x: 378, startPoint y: 425, endPoint x: 579, endPoint y: 424, distance: 201.7
click at [579, 424] on p "The analysis is based on a single event record from a Microsoft 365 source ( ms…" at bounding box center [730, 430] width 923 height 55
copy code "mary.duncan@directory.query.ai"
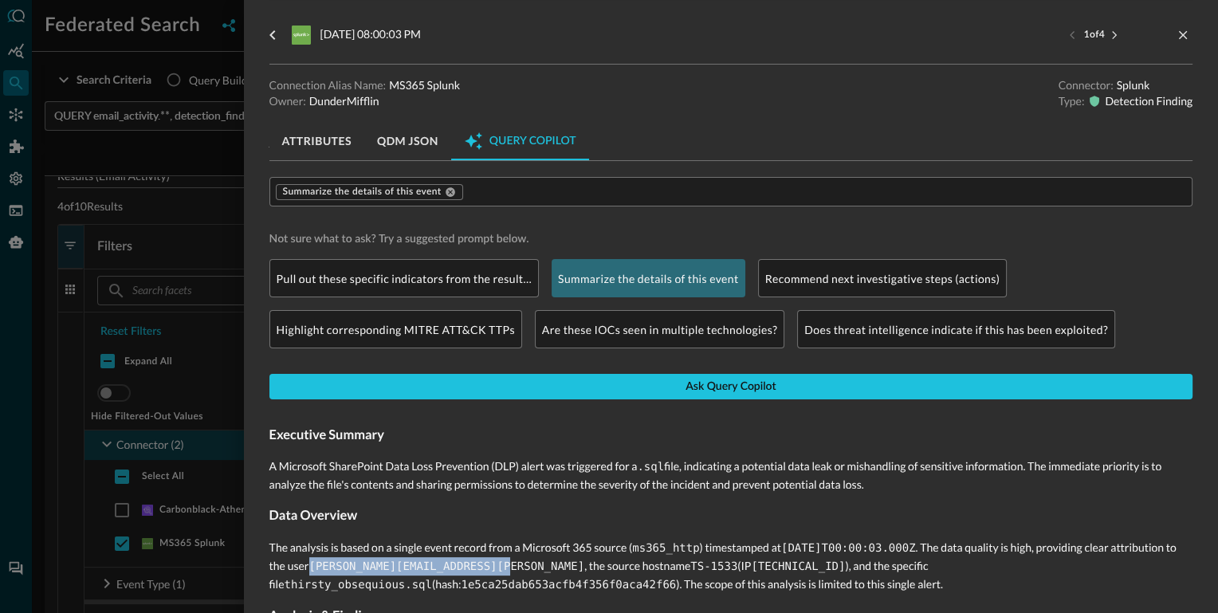
scroll to position [0, 0]
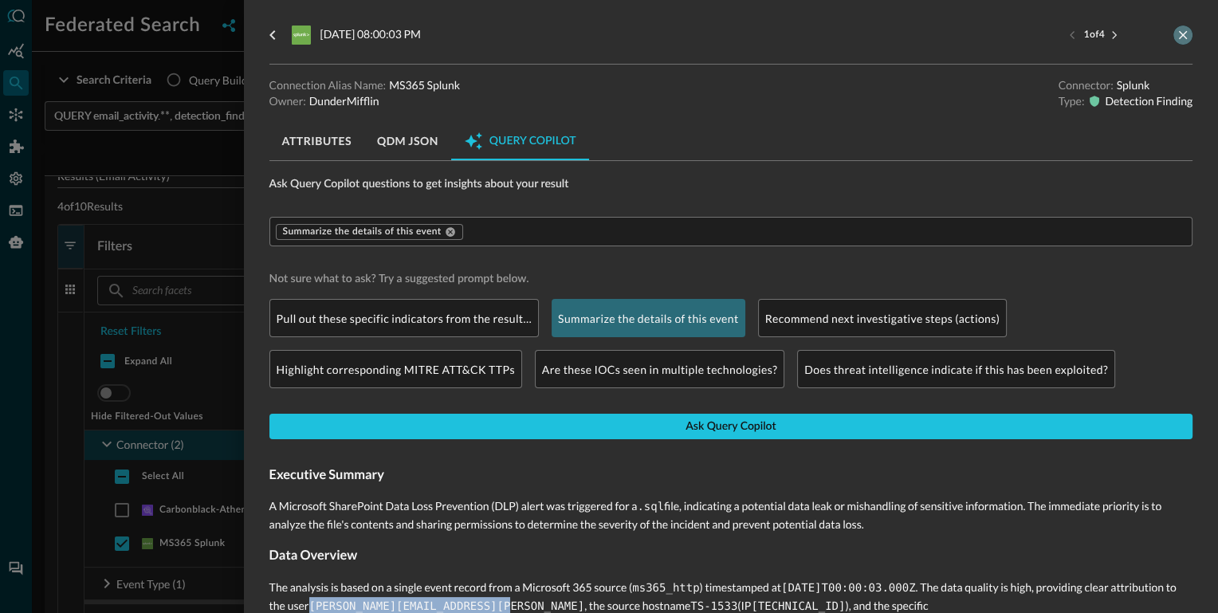
click at [1184, 31] on icon "close-drawer" at bounding box center [1183, 35] width 14 height 14
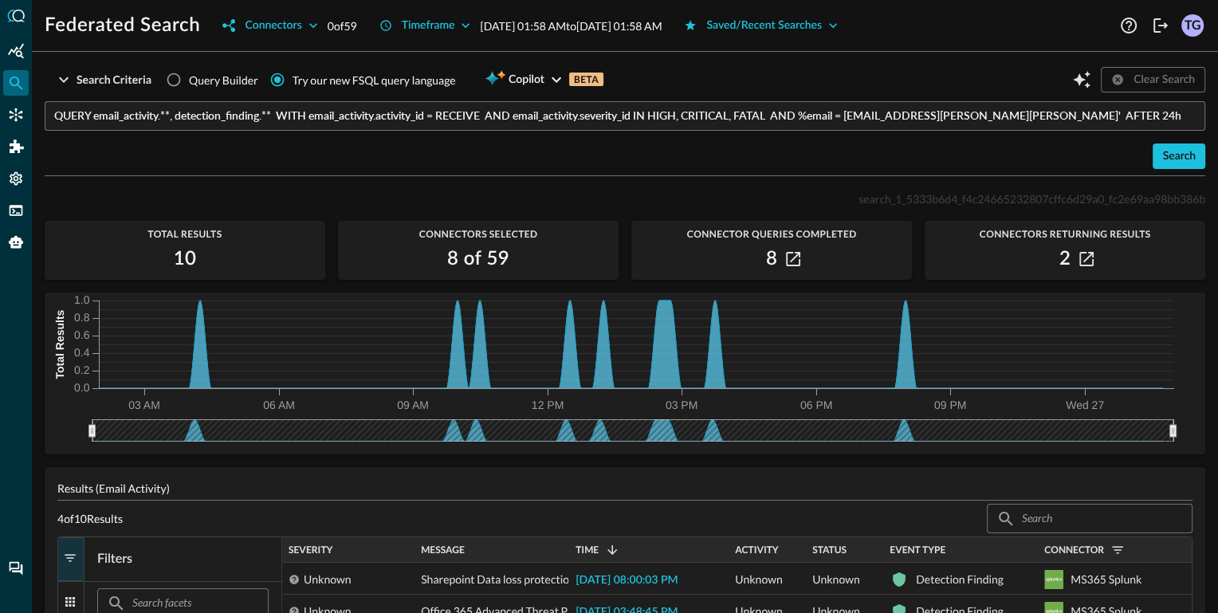
click at [273, 116] on input "QUERY email_activity.**, detection_finding.** WITH email_activity.activity_id =…" at bounding box center [629, 115] width 1151 height 29
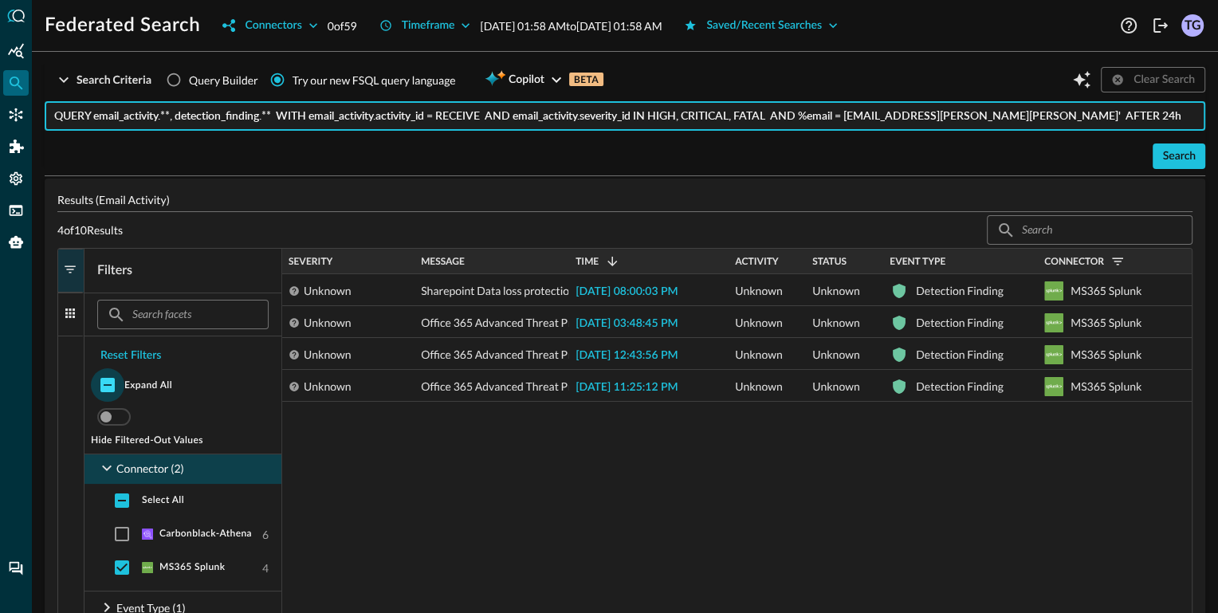
scroll to position [304, 0]
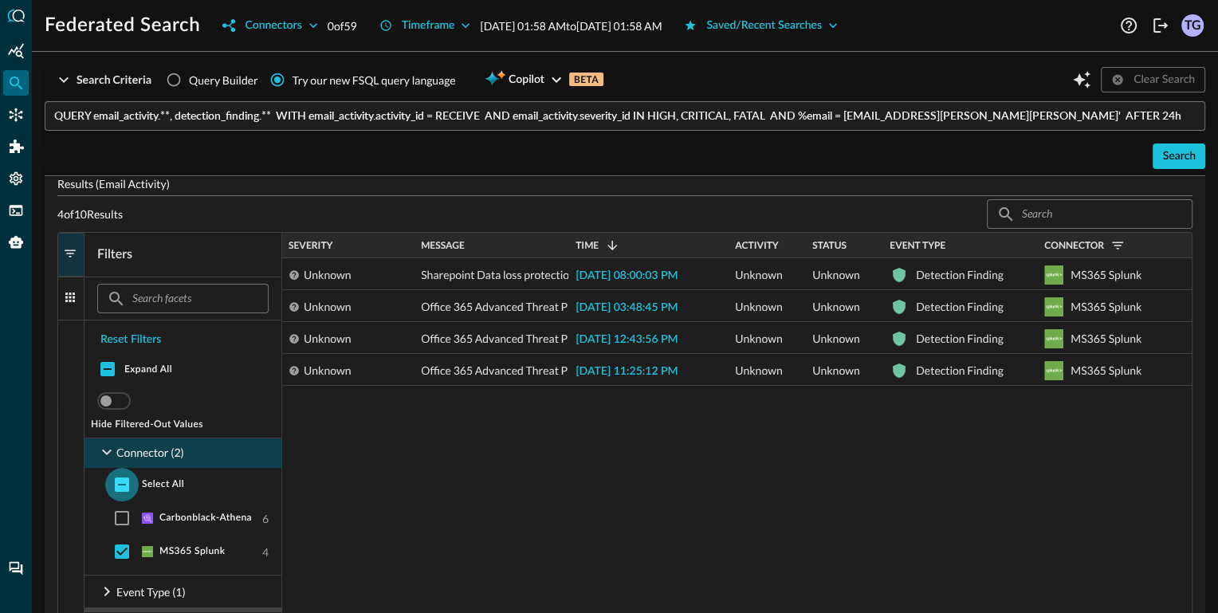
click at [123, 485] on input "checkbox" at bounding box center [121, 484] width 33 height 33
checkbox input "true"
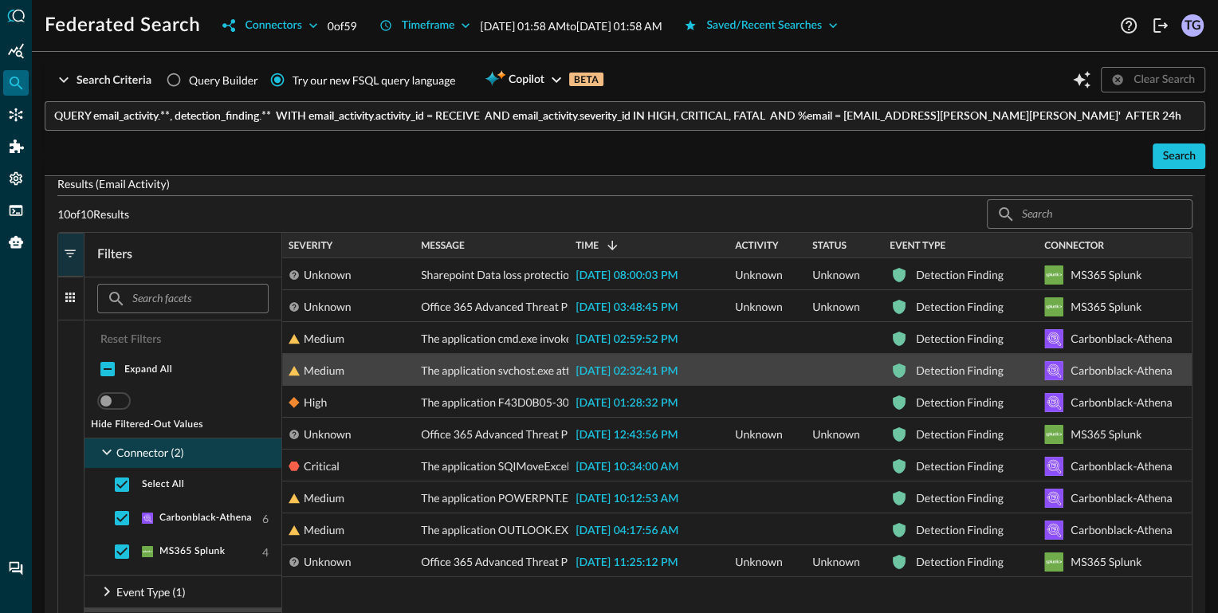
scroll to position [271, 0]
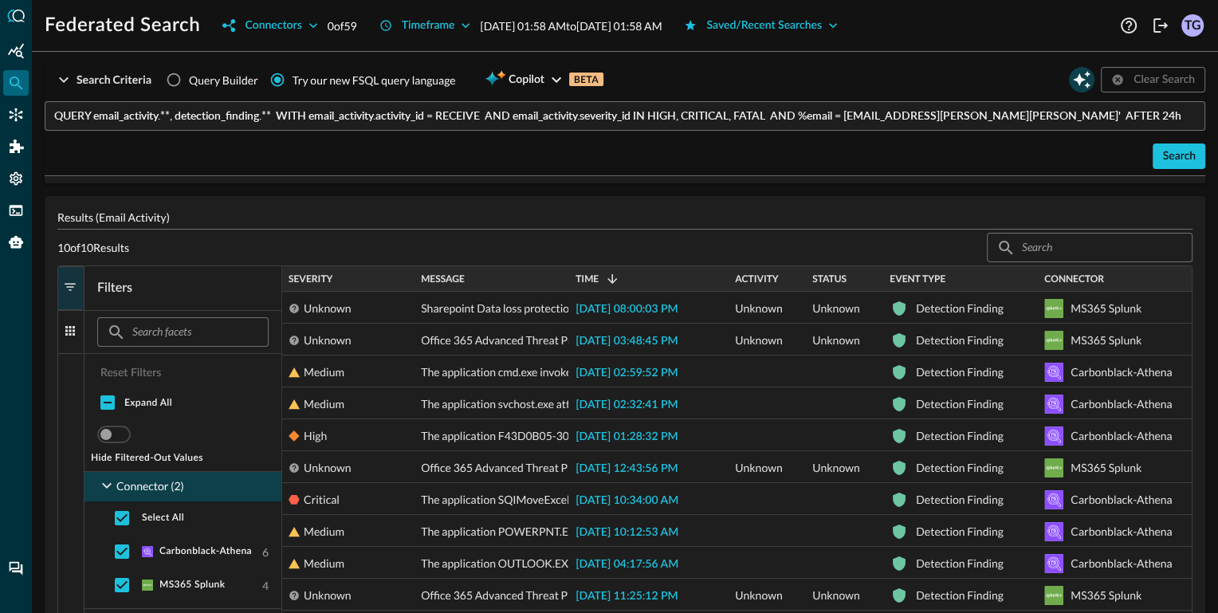
click at [1078, 77] on icon "Open Query Copilot" at bounding box center [1082, 80] width 18 height 18
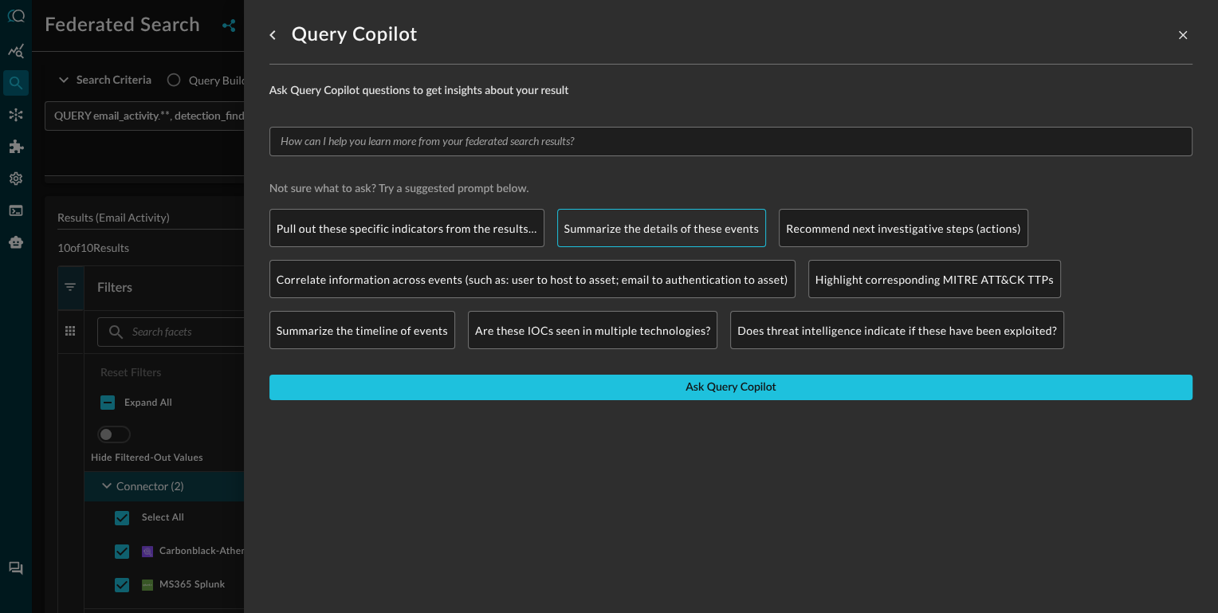
click at [672, 225] on p "Summarize the details of these events" at bounding box center [661, 228] width 195 height 17
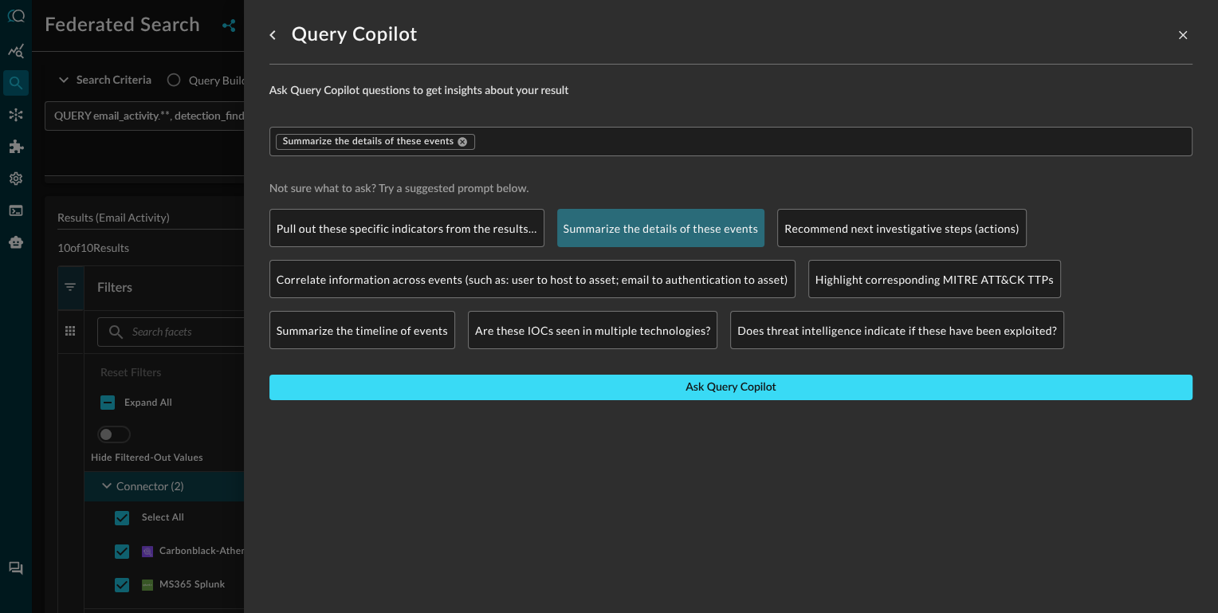
click at [607, 388] on button "Ask Query Copilot" at bounding box center [730, 388] width 923 height 26
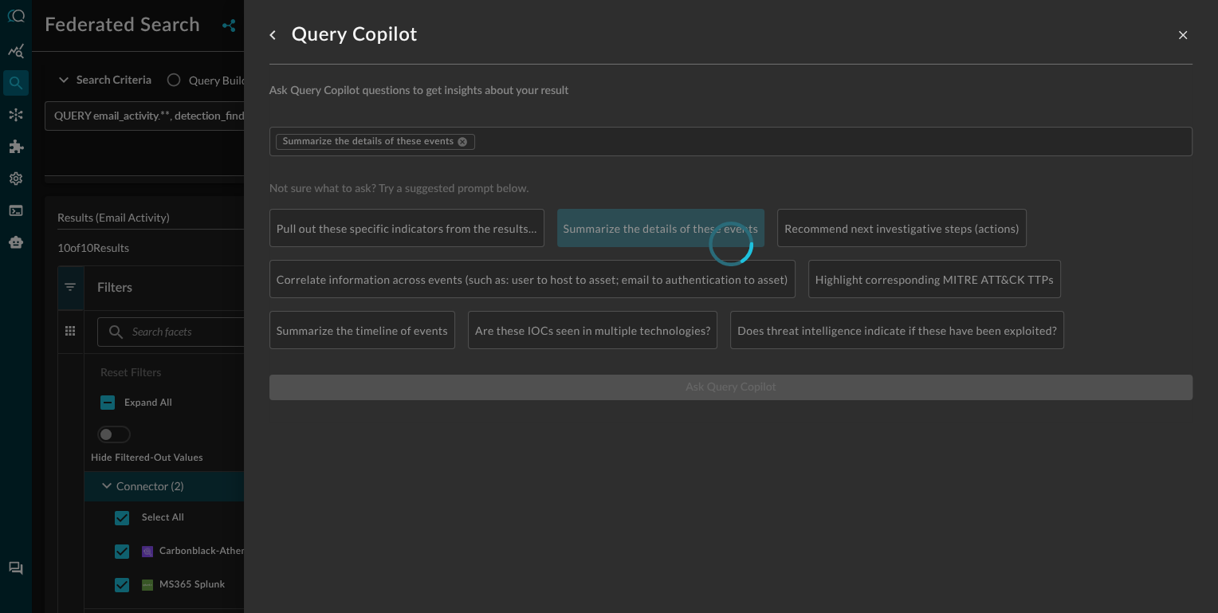
click at [210, 411] on div at bounding box center [609, 306] width 1218 height 613
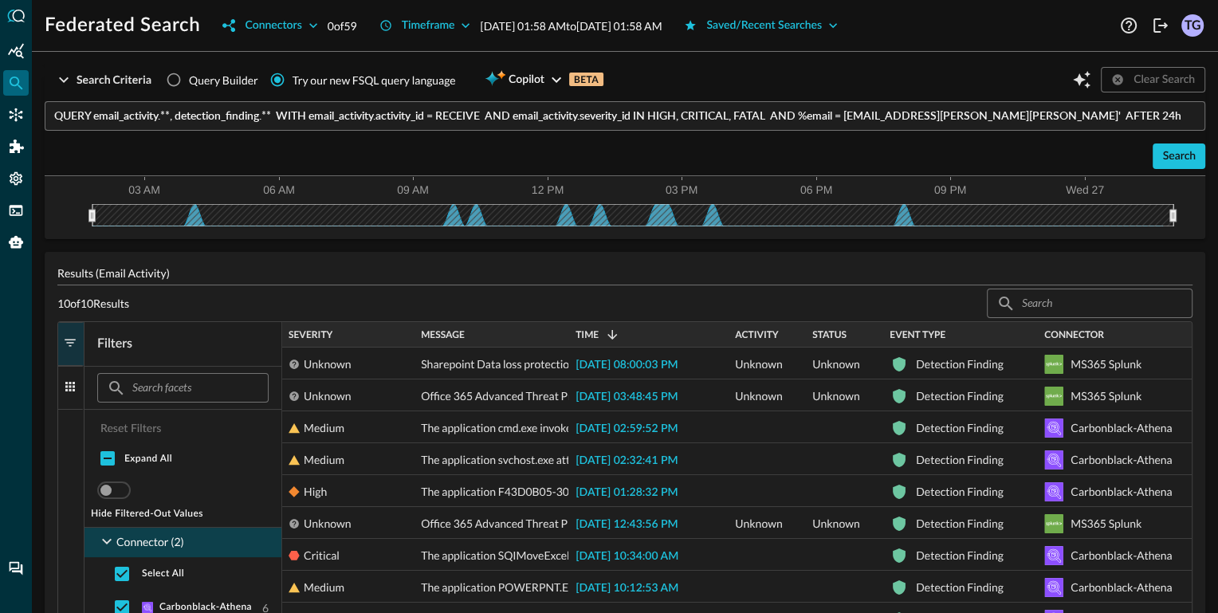
scroll to position [192, 0]
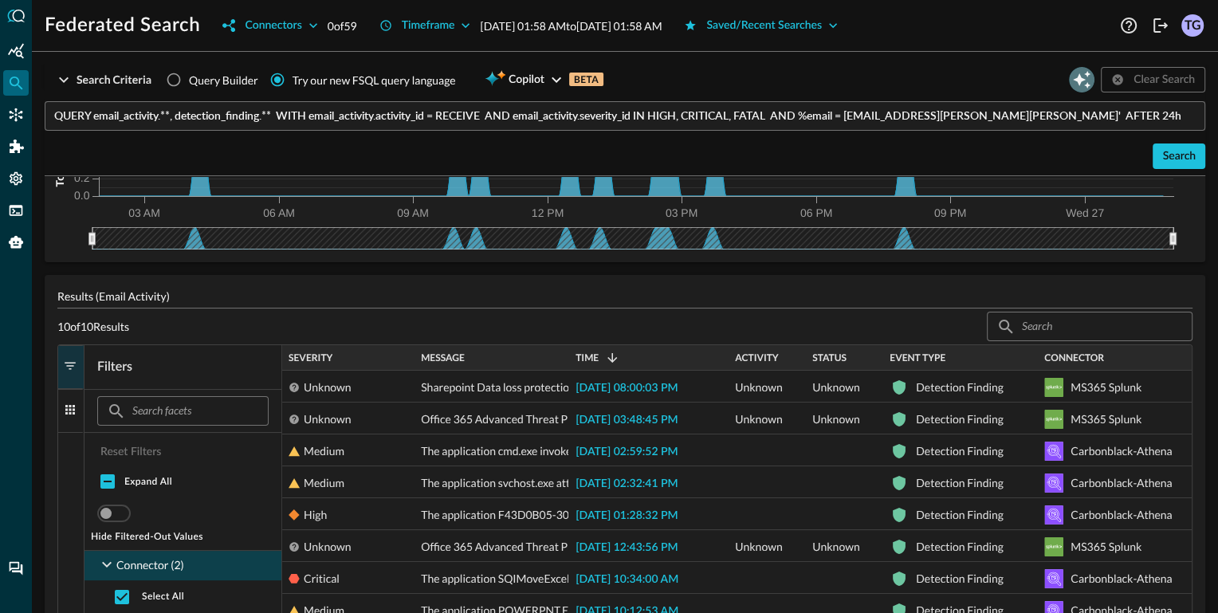
click at [1087, 81] on icon "Open Query Copilot" at bounding box center [1081, 79] width 19 height 19
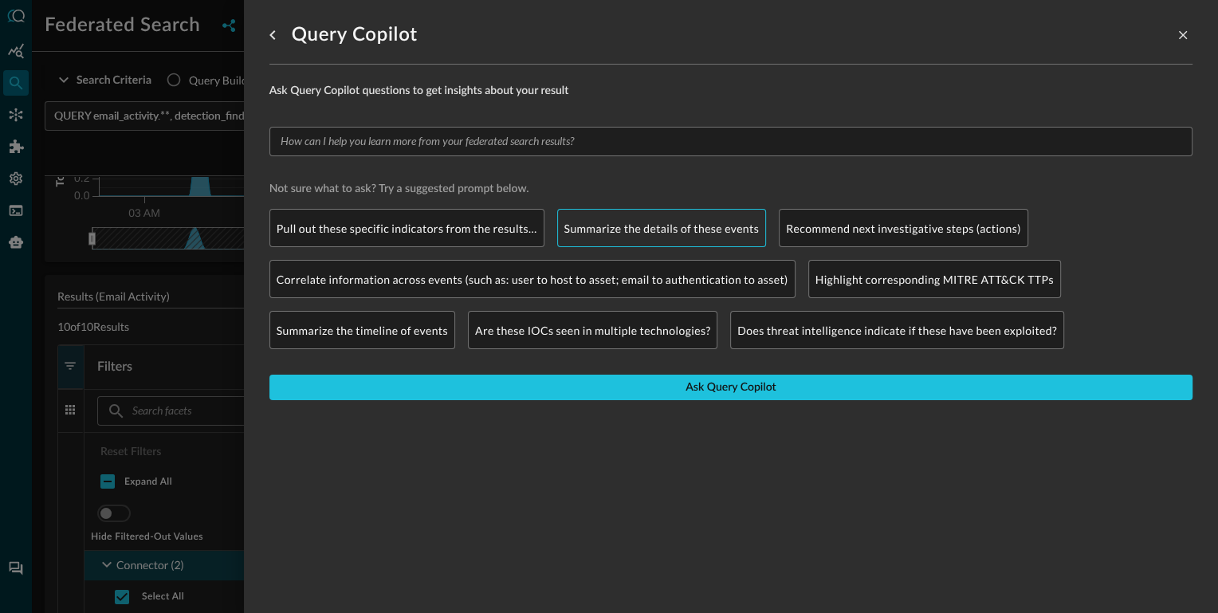
click at [670, 222] on p "Summarize the details of these events" at bounding box center [661, 228] width 195 height 17
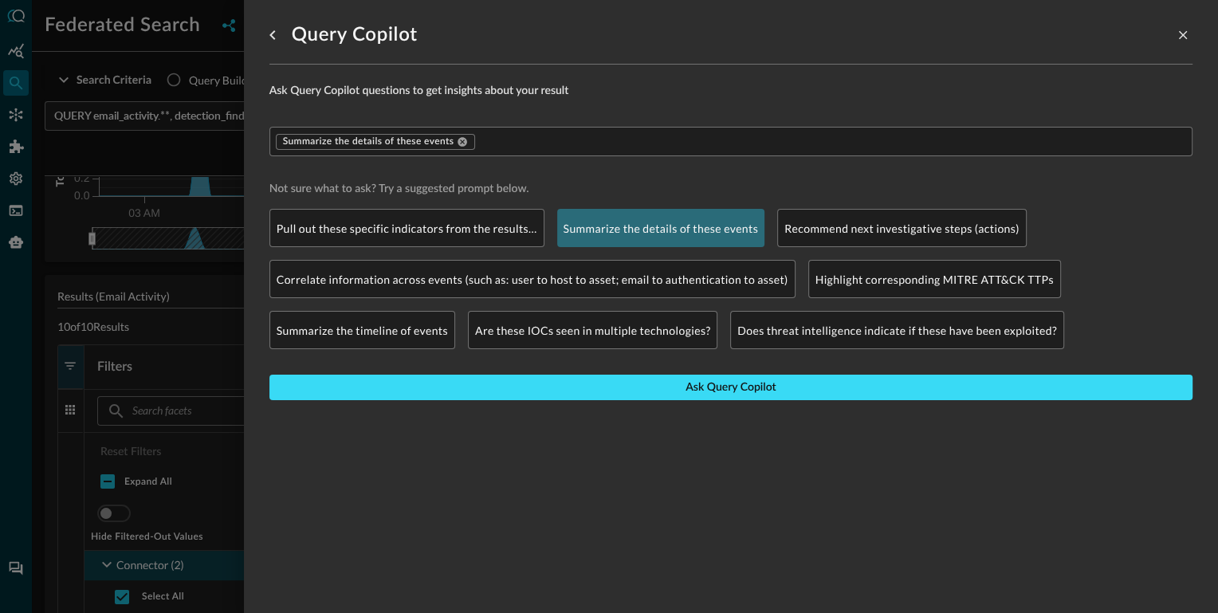
click at [607, 382] on button "Ask Query Copilot" at bounding box center [730, 388] width 923 height 26
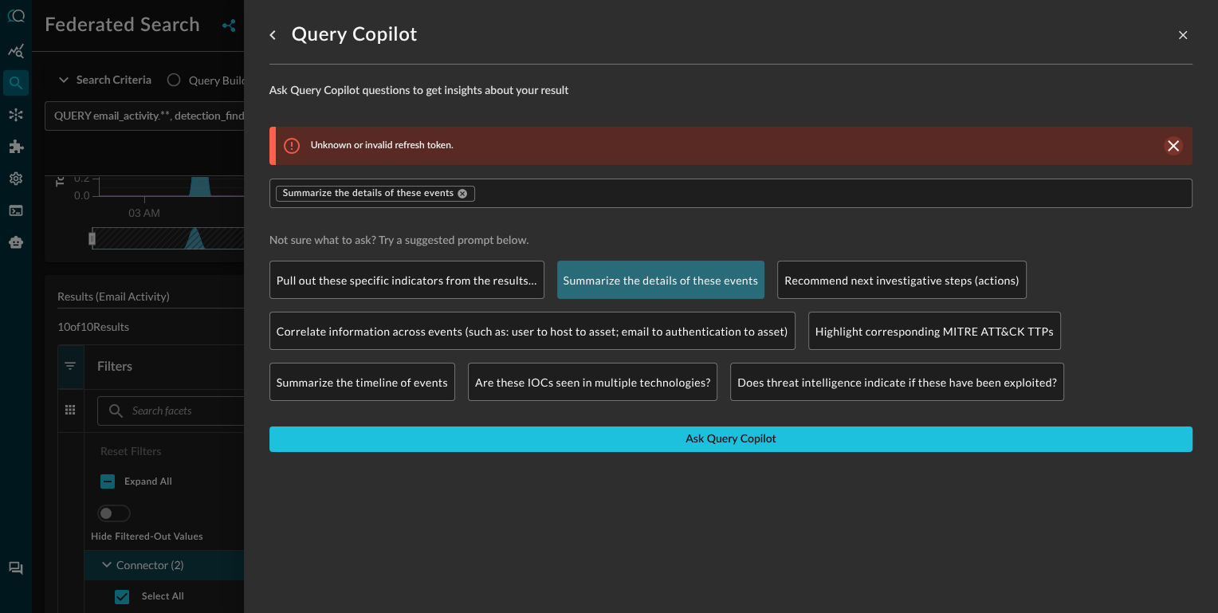
click at [1178, 147] on icon "clear message banner" at bounding box center [1173, 145] width 19 height 19
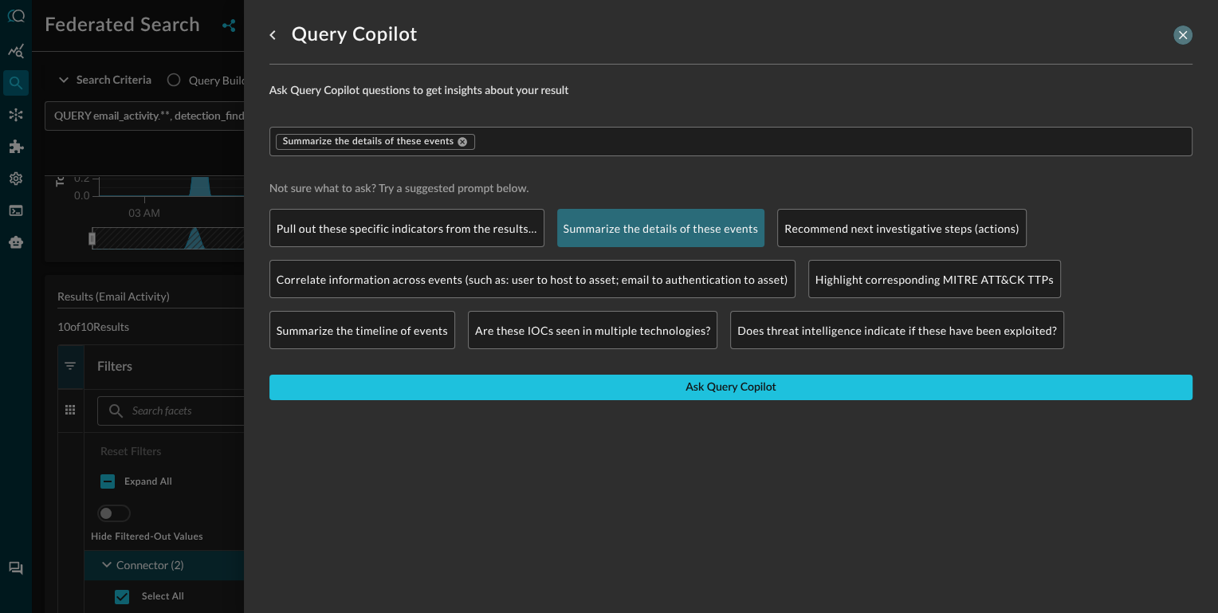
click at [1186, 37] on icon "close-drawer" at bounding box center [1183, 35] width 14 height 14
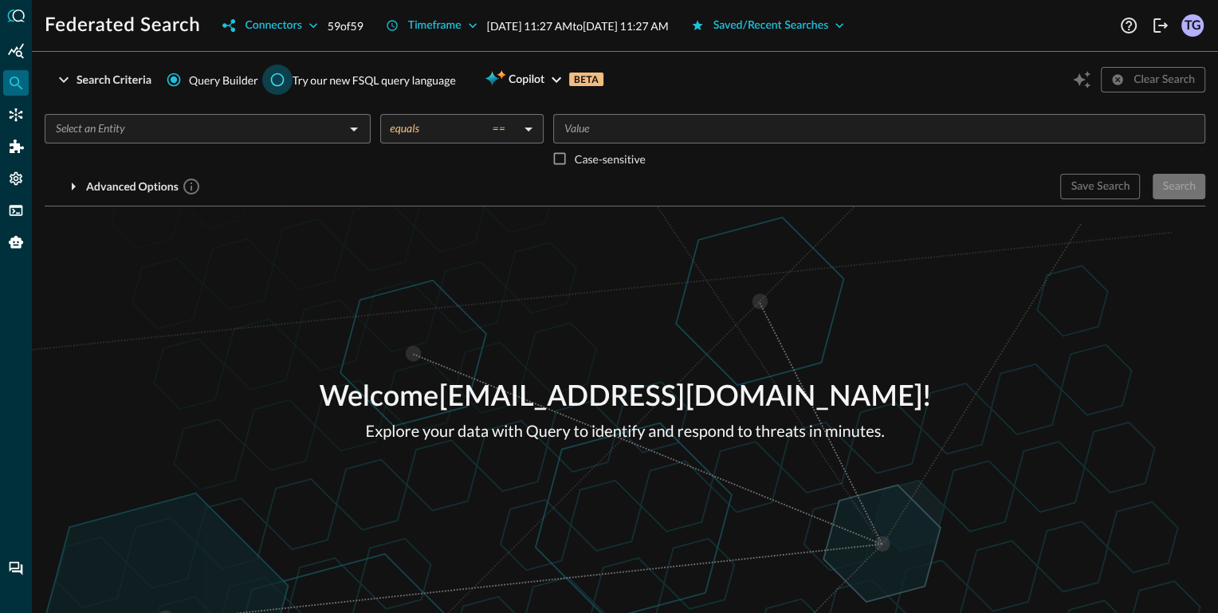
click at [269, 79] on input "Try our new FSQL query language" at bounding box center [277, 80] width 30 height 30
radio input "true"
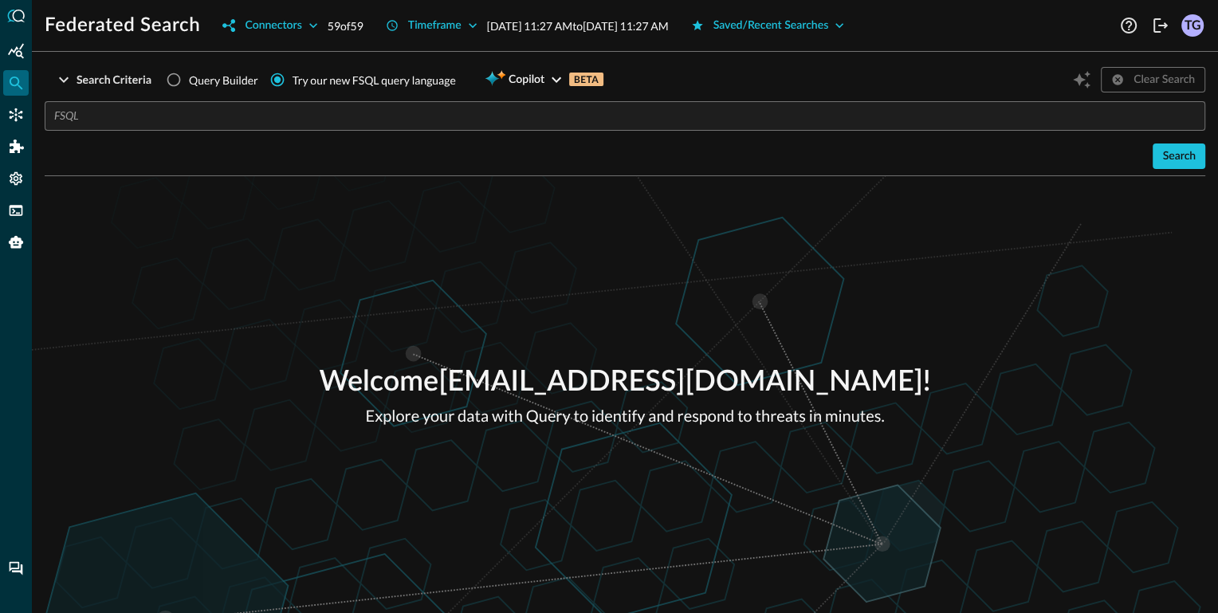
click at [294, 125] on input "text" at bounding box center [629, 115] width 1151 height 29
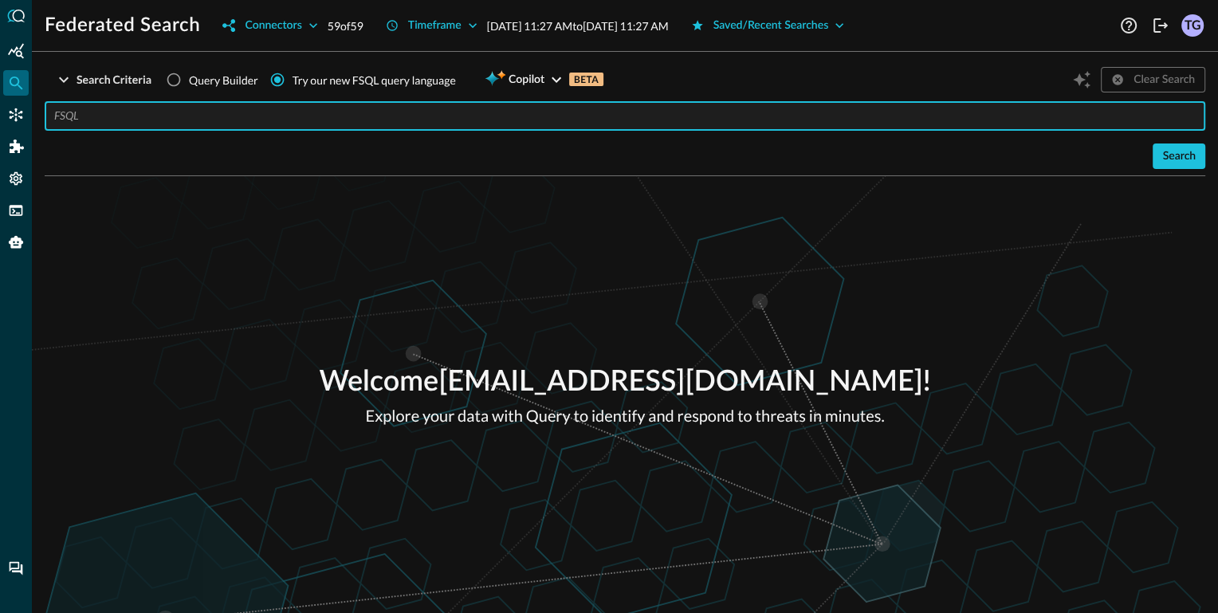
paste input "QUERY email_activity.**, detection_finding.** WITH email_activity.activity_id =…"
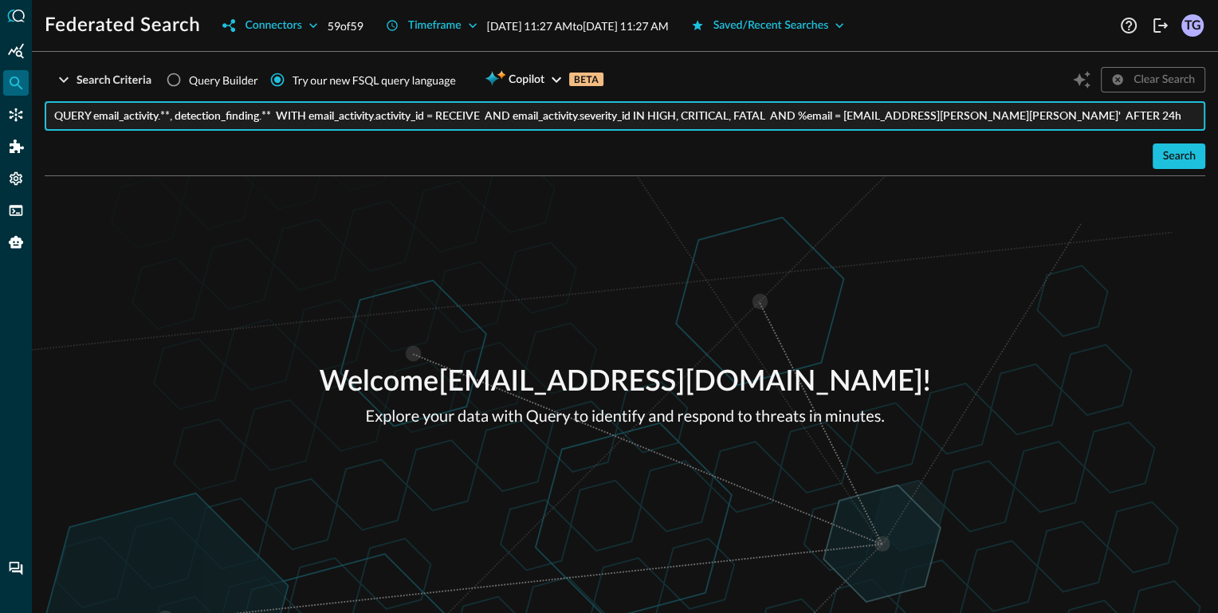
type input "QUERY email_activity.**, detection_finding.** WITH email_activity.activity_id =…"
click at [1180, 172] on div "Search Criteria Query Builder Try our new FSQL query language Copilot BETA Clea…" at bounding box center [625, 121] width 1161 height 112
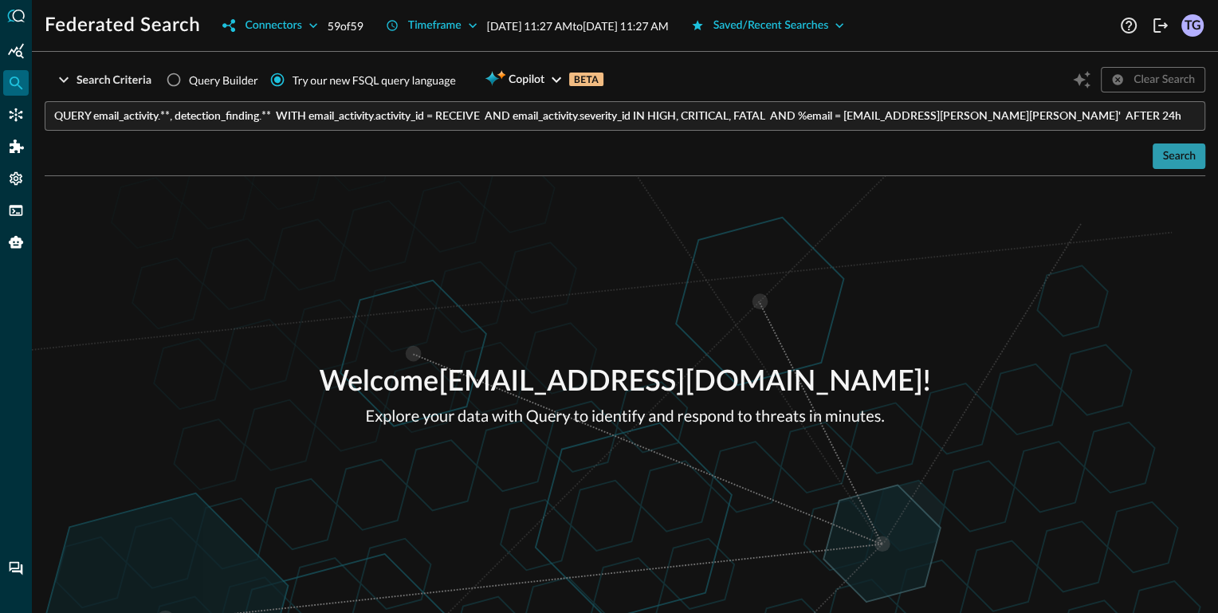
click at [1180, 147] on div "Search" at bounding box center [1178, 157] width 33 height 20
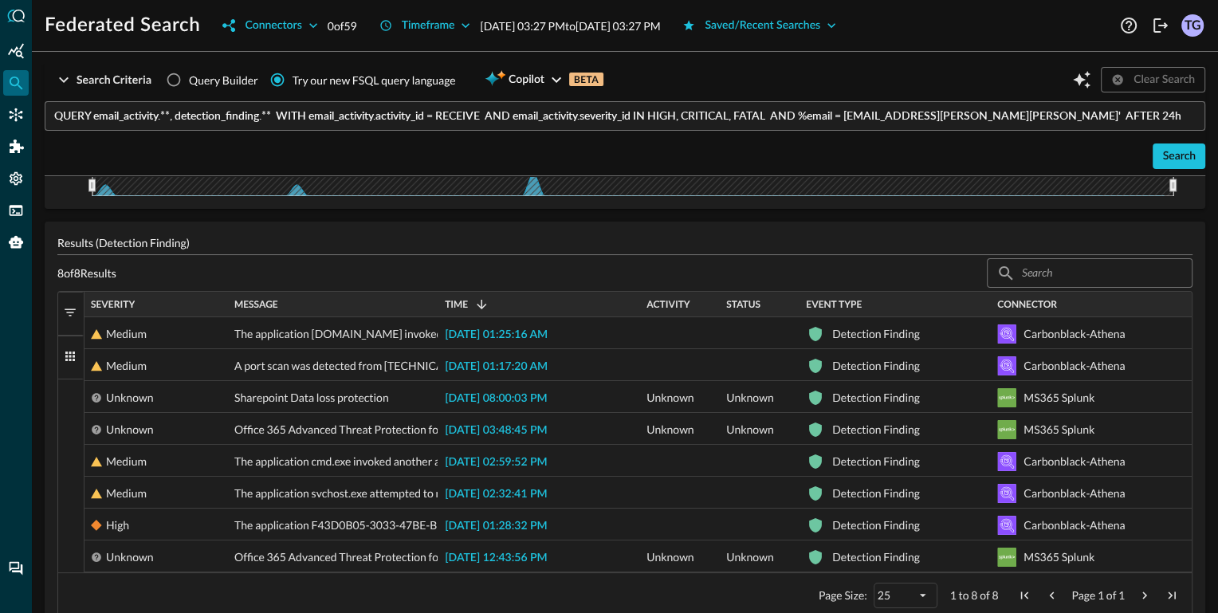
scroll to position [274, 0]
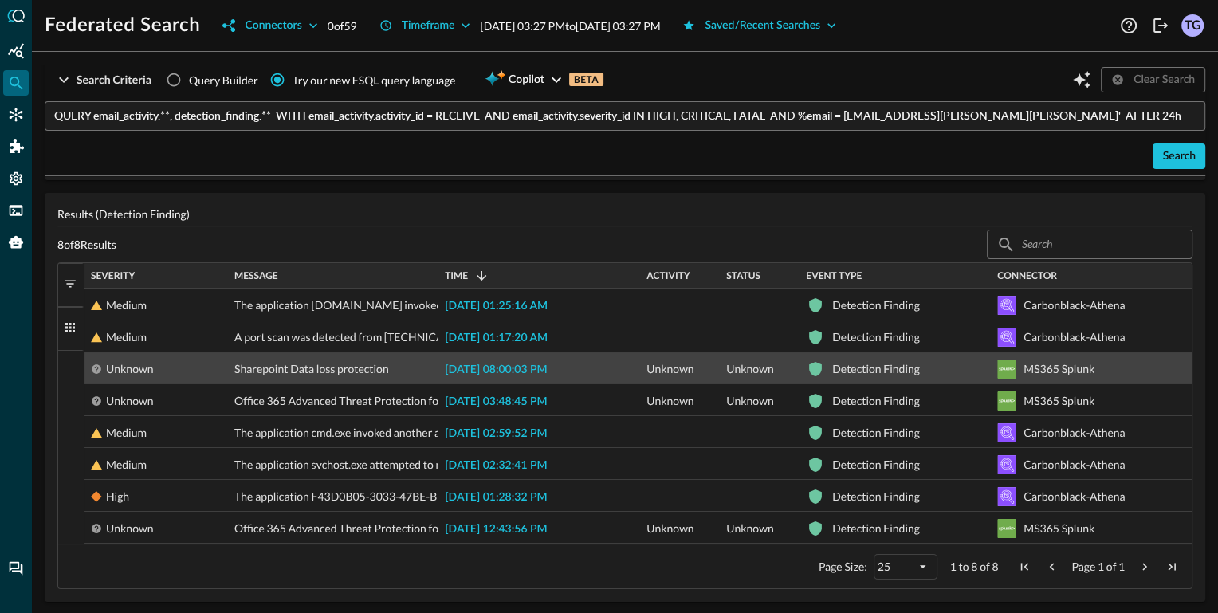
click at [493, 370] on span "2025-08-26 08:00:03 PM" at bounding box center [496, 369] width 102 height 11
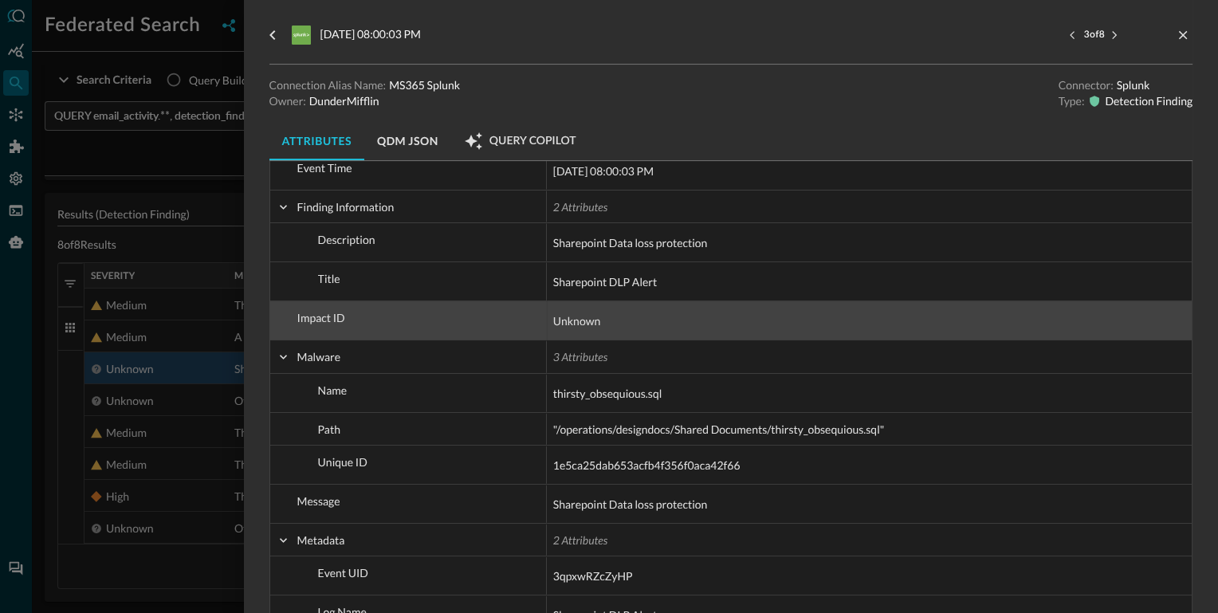
scroll to position [397, 0]
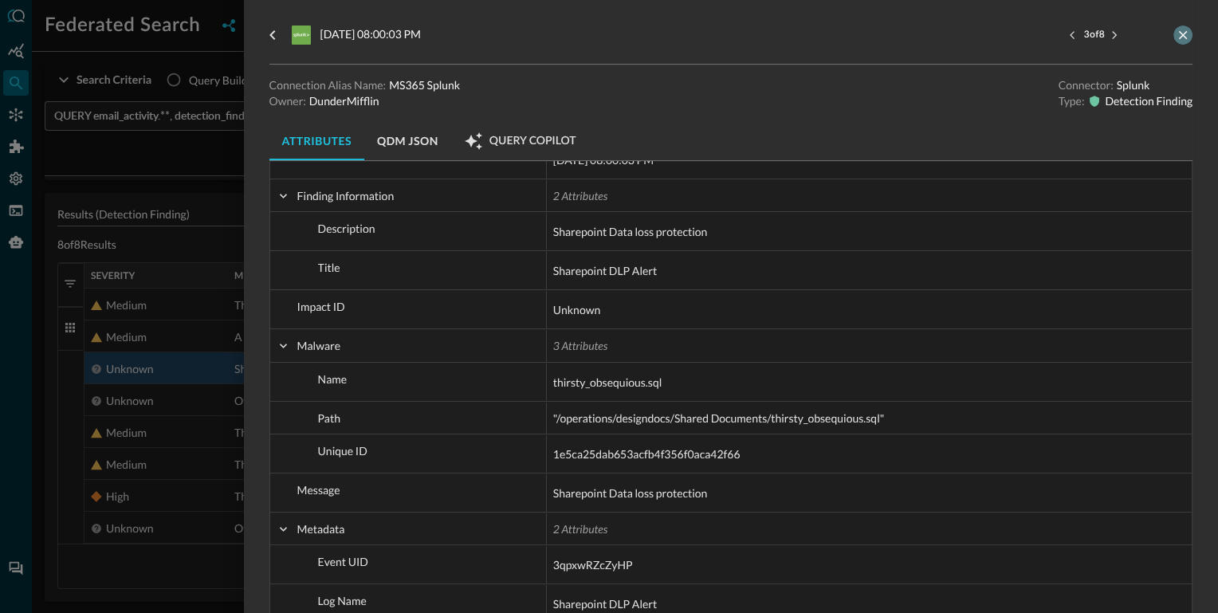
click at [1188, 31] on icon "close-drawer" at bounding box center [1183, 35] width 14 height 14
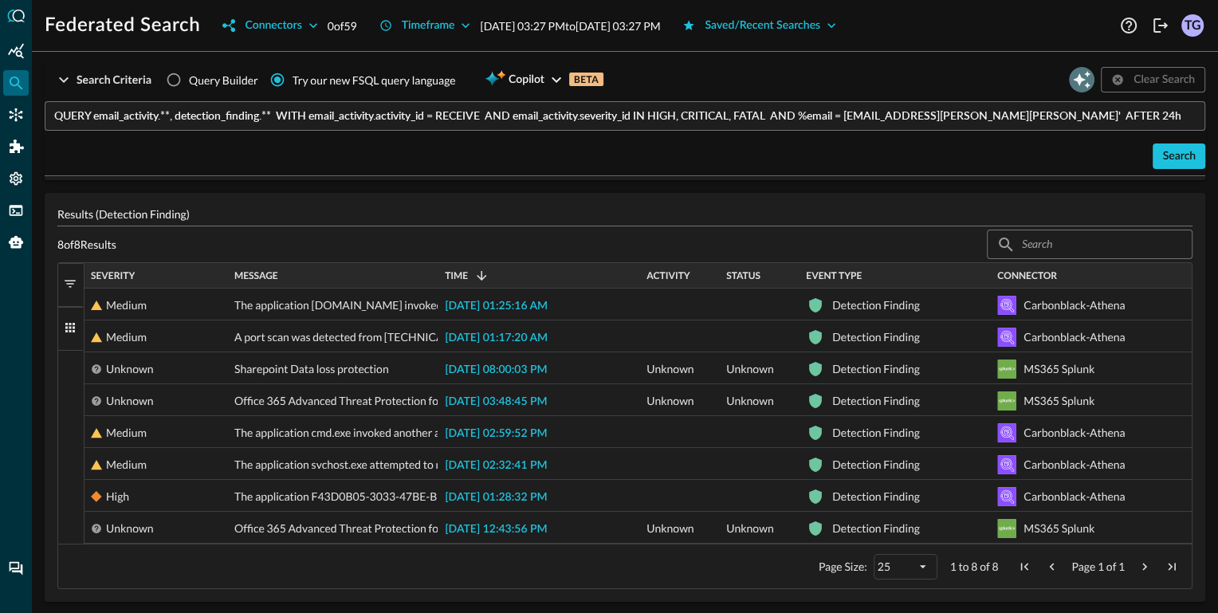
click at [1084, 82] on icon "Open Query Copilot" at bounding box center [1081, 79] width 19 height 19
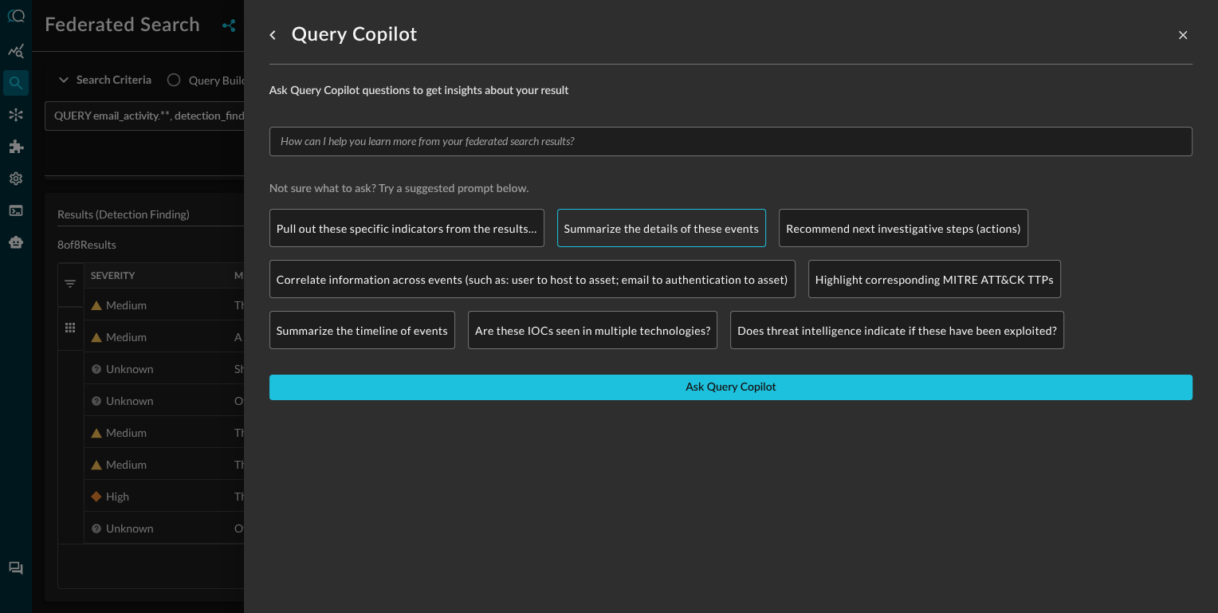
click at [671, 226] on p "Summarize the details of these events" at bounding box center [661, 228] width 195 height 17
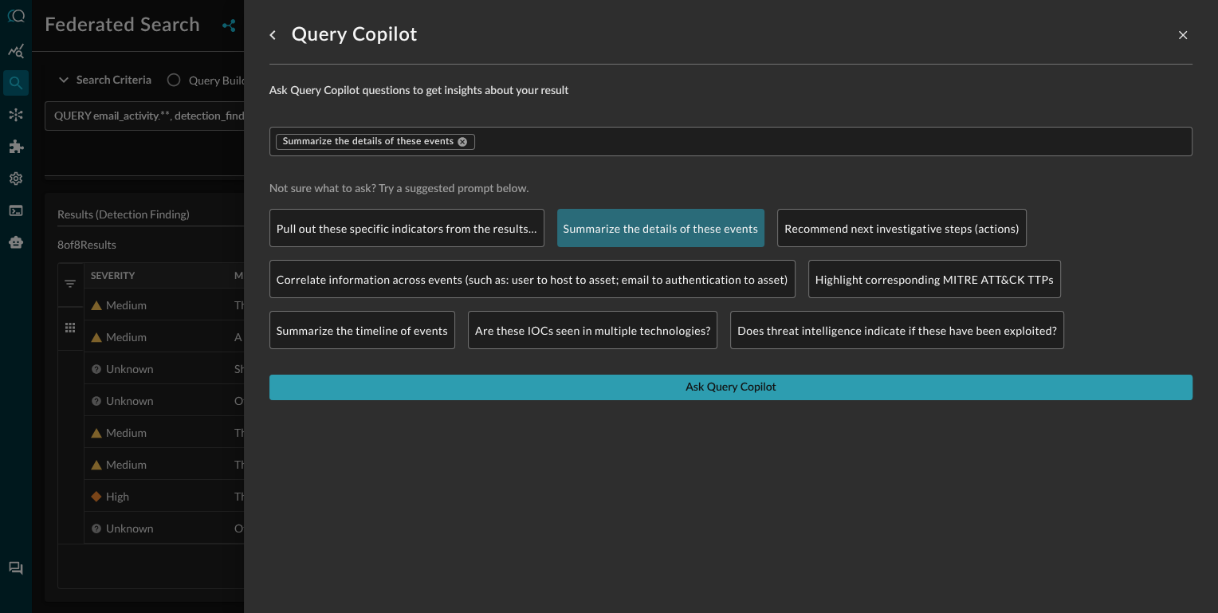
click at [638, 383] on button "Ask Query Copilot" at bounding box center [730, 388] width 923 height 26
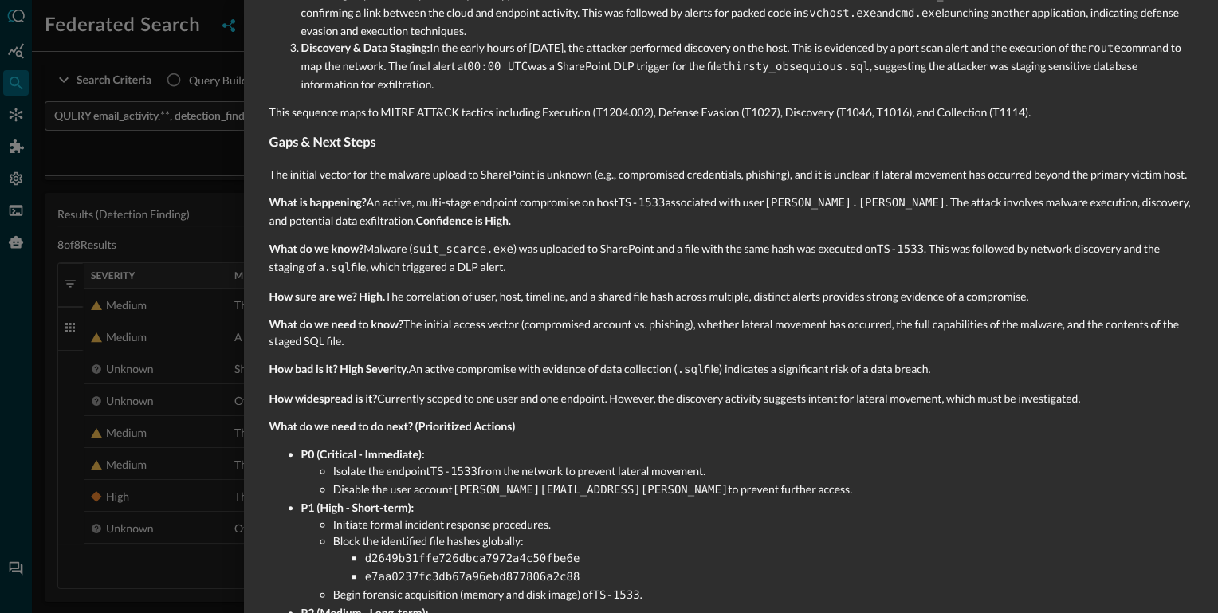
scroll to position [849, 0]
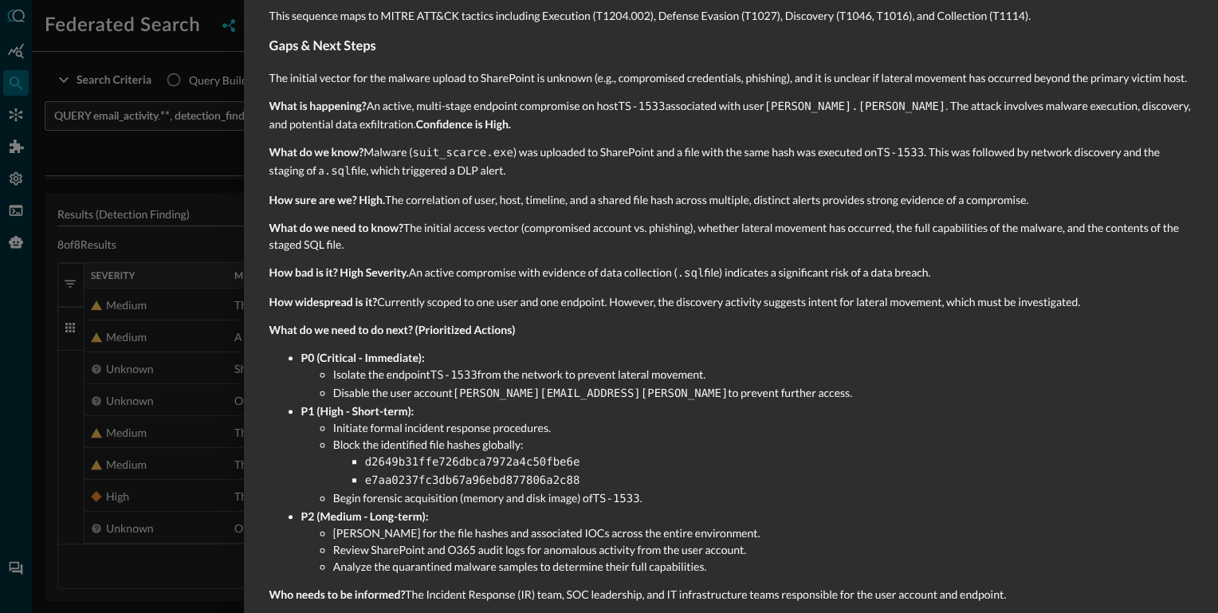
drag, startPoint x: 270, startPoint y: 253, endPoint x: 1142, endPoint y: 588, distance: 934.3
click at [1142, 588] on div "Executive Summary With high confidence, this is an active, multi-stage endpoint…" at bounding box center [730, 91] width 923 height 1050
copy div "Executive Summary With high confidence, this is an active, multi-stage endpoint…"
click at [181, 167] on div at bounding box center [609, 306] width 1218 height 613
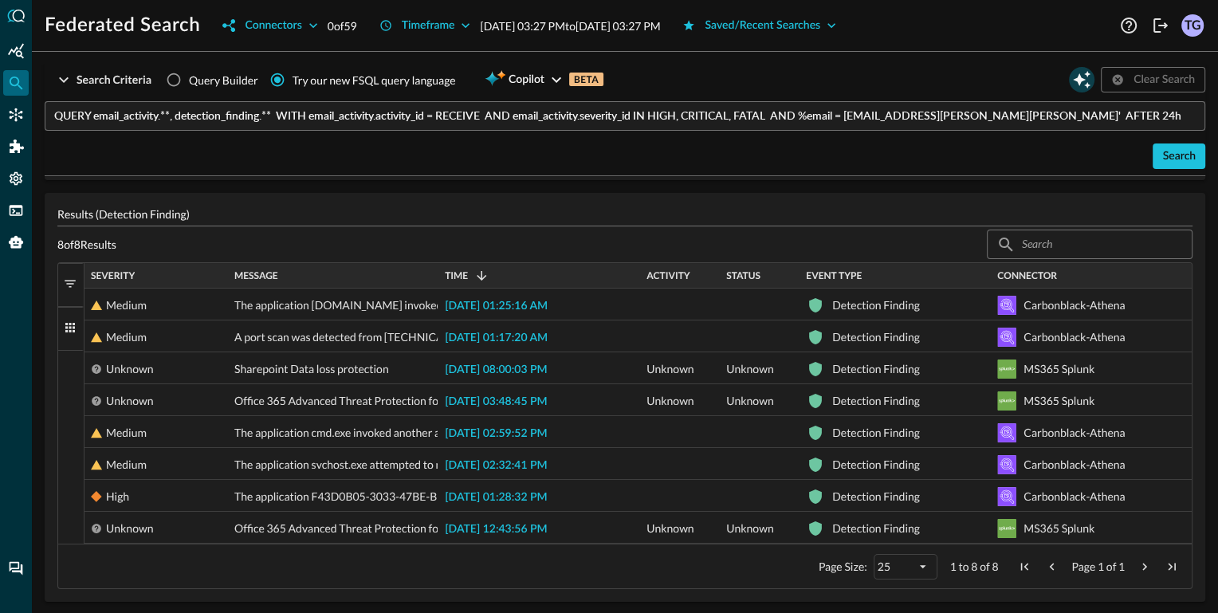
click at [1080, 84] on icon "Open Query Copilot" at bounding box center [1081, 79] width 19 height 19
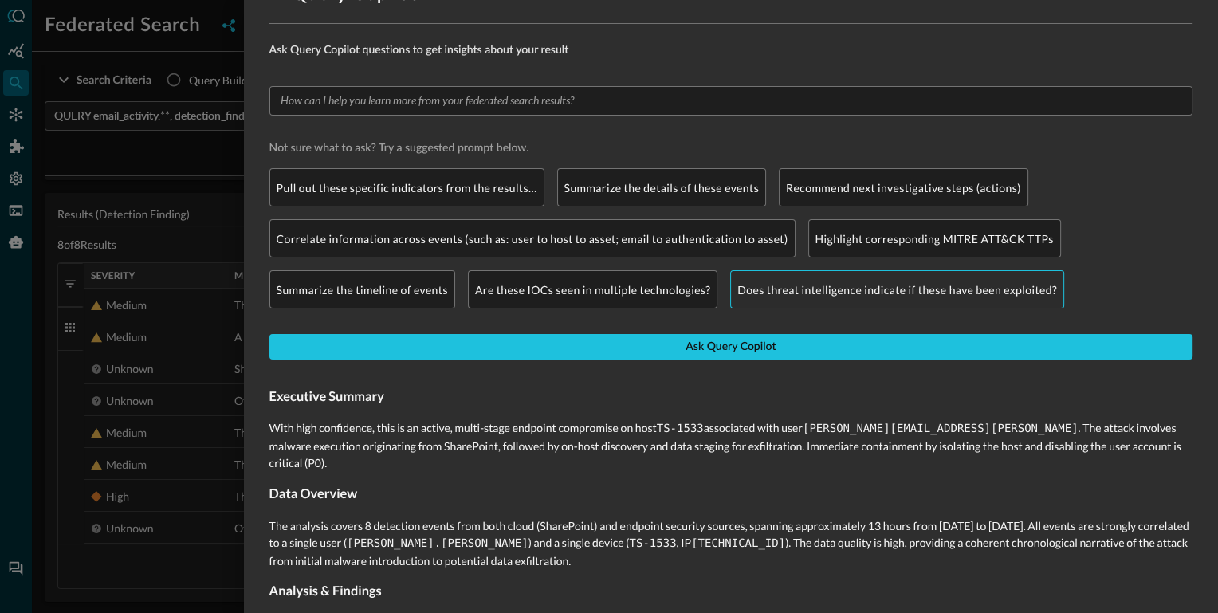
scroll to position [41, 0]
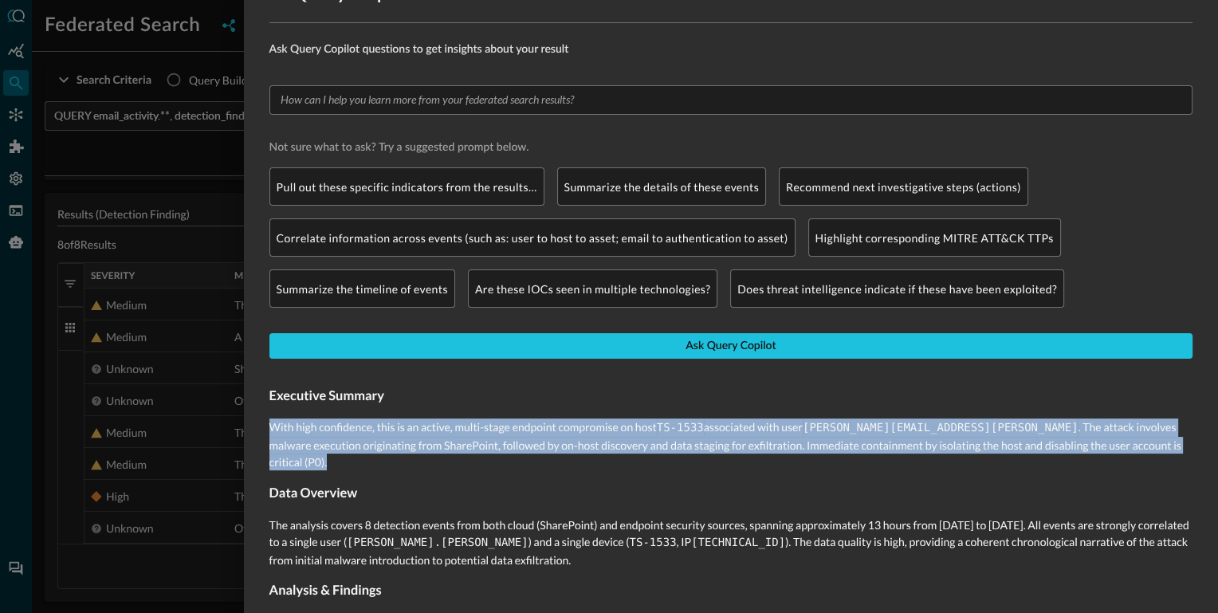
drag, startPoint x: 355, startPoint y: 463, endPoint x: 273, endPoint y: 430, distance: 87.6
click at [273, 430] on p "With high confidence, this is an active, multi-stage endpoint compromise on hos…" at bounding box center [730, 444] width 923 height 52
copy p "With high confidence, this is an active, multi-stage endpoint compromise on hos…"
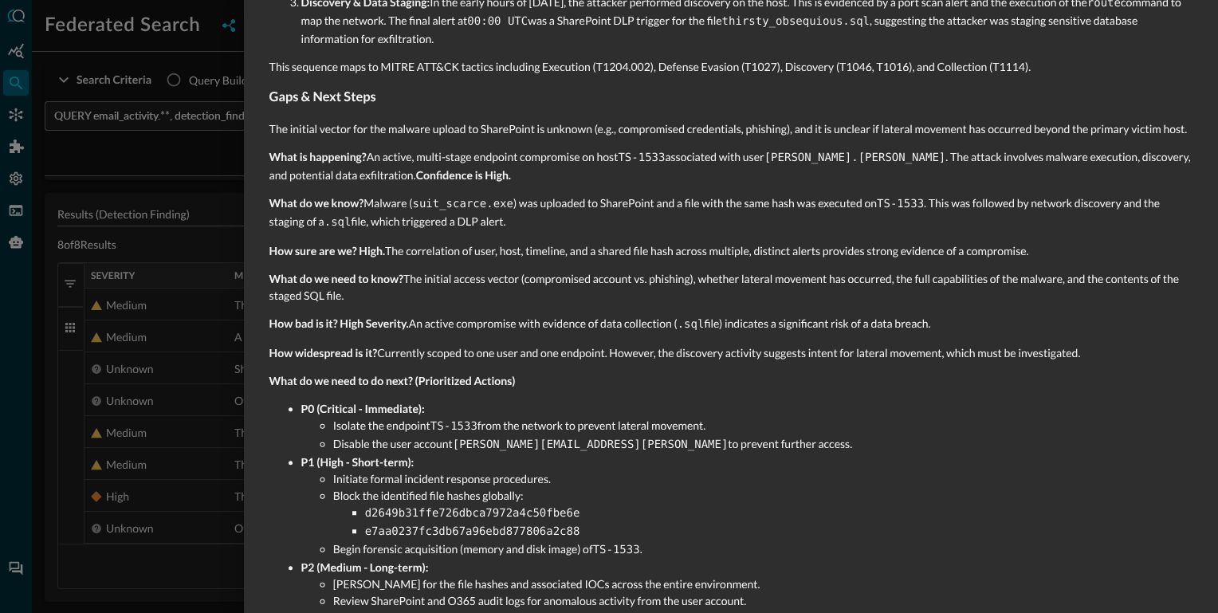
scroll to position [849, 0]
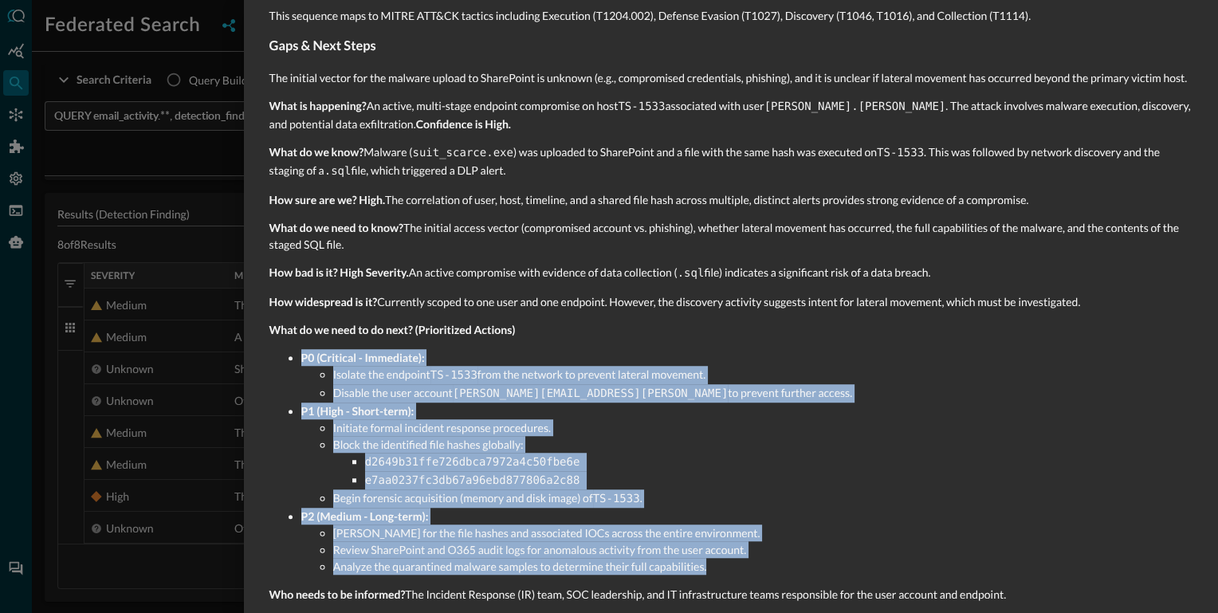
drag, startPoint x: 301, startPoint y: 339, endPoint x: 729, endPoint y: 541, distance: 472.8
click at [729, 541] on ul "P0 (Critical - Immediate): Isolate the endpoint TS-1533 from the network to pre…" at bounding box center [730, 462] width 923 height 226
copy ul "P0 (Critical - Immediate): Isolate the endpoint TS-1533 from the network to pre…"
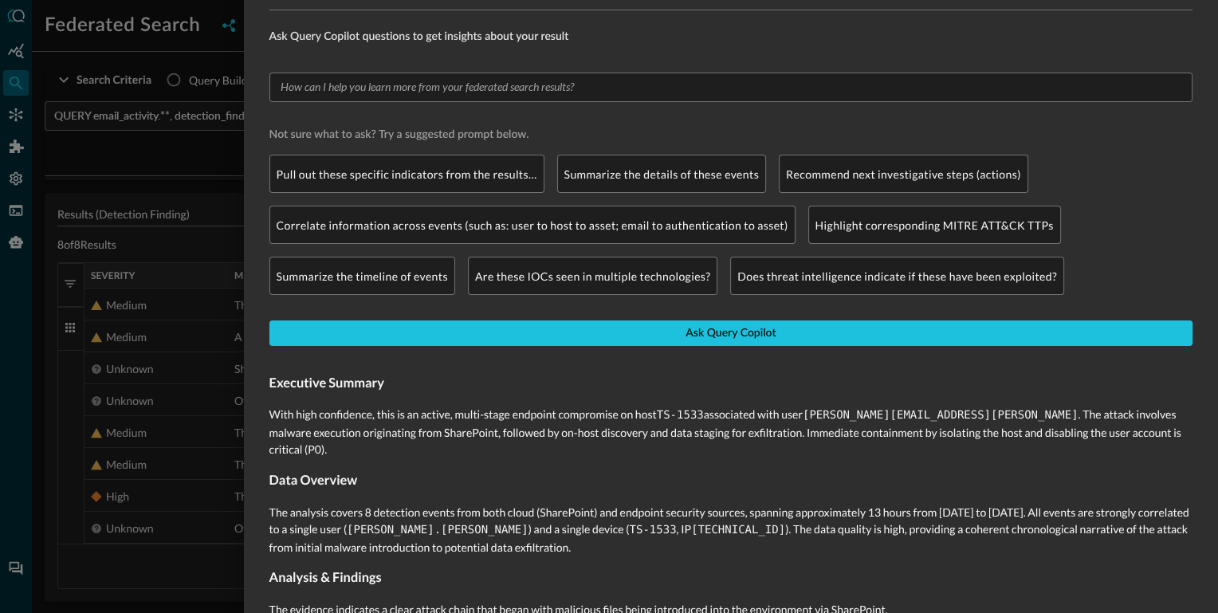
scroll to position [0, 0]
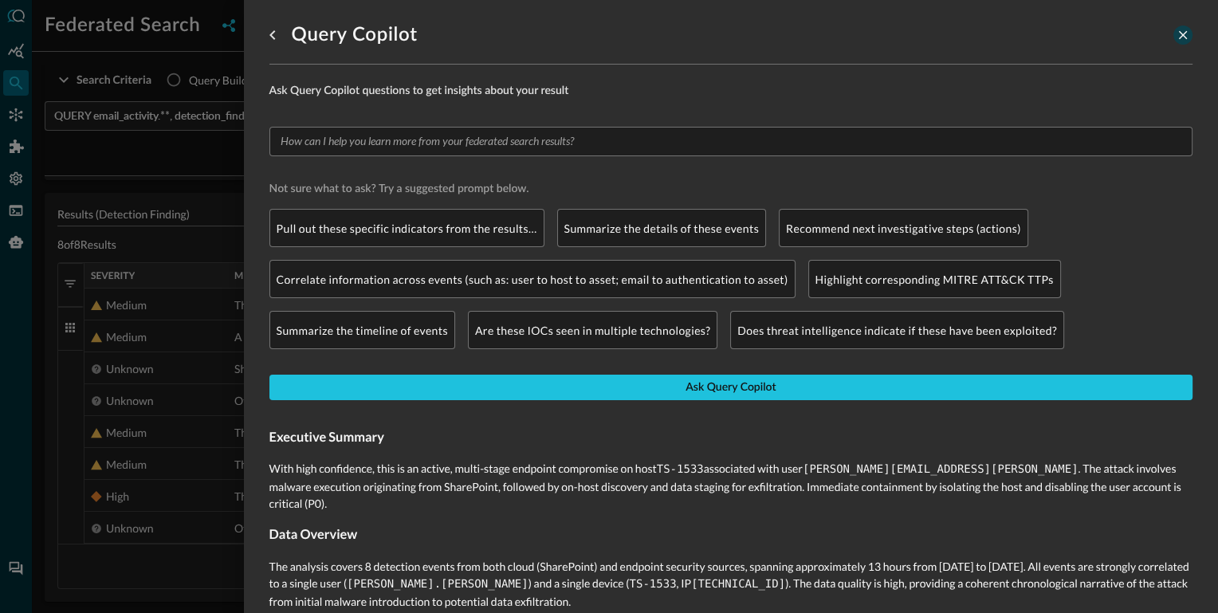
click at [1184, 41] on icon "close-drawer" at bounding box center [1183, 35] width 14 height 14
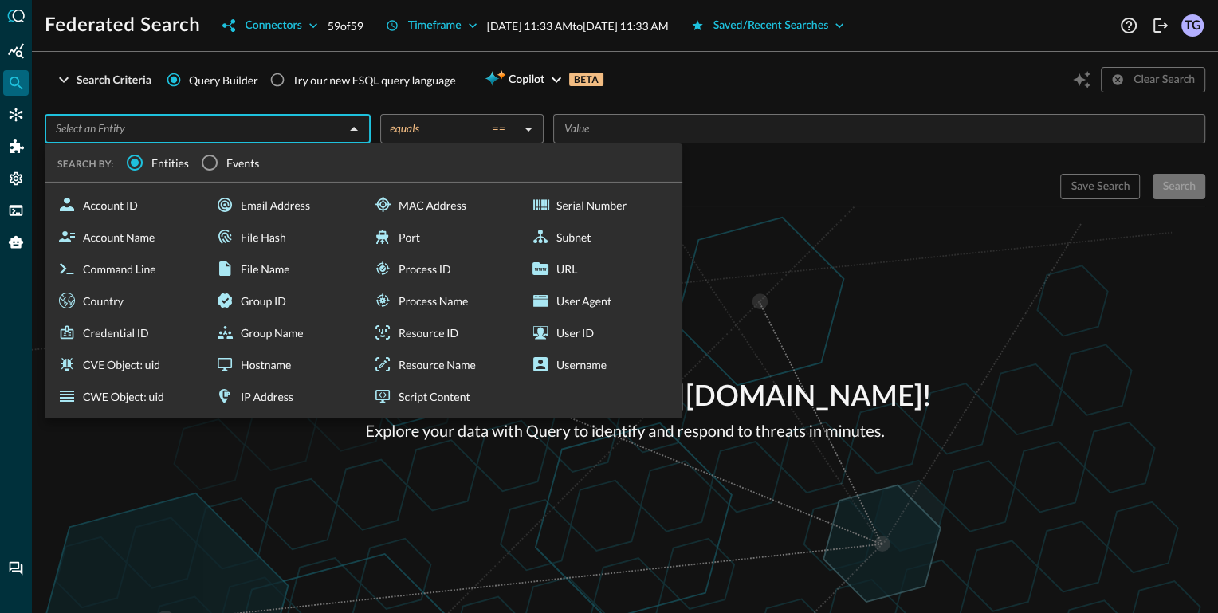
click at [191, 131] on input "text" at bounding box center [194, 129] width 290 height 20
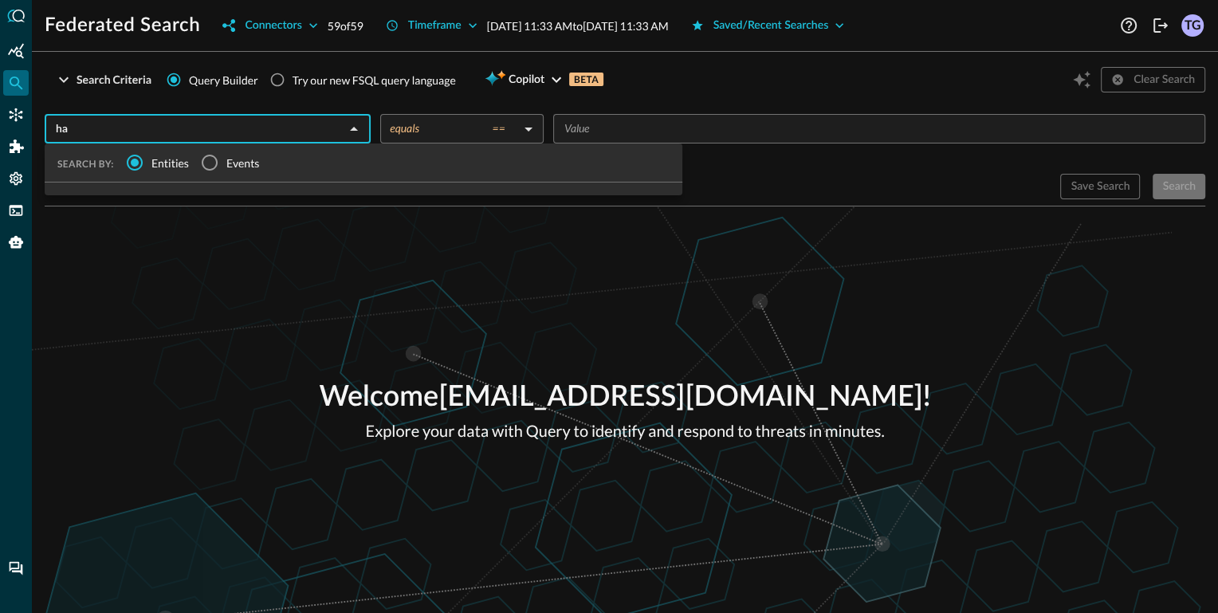
type input "h"
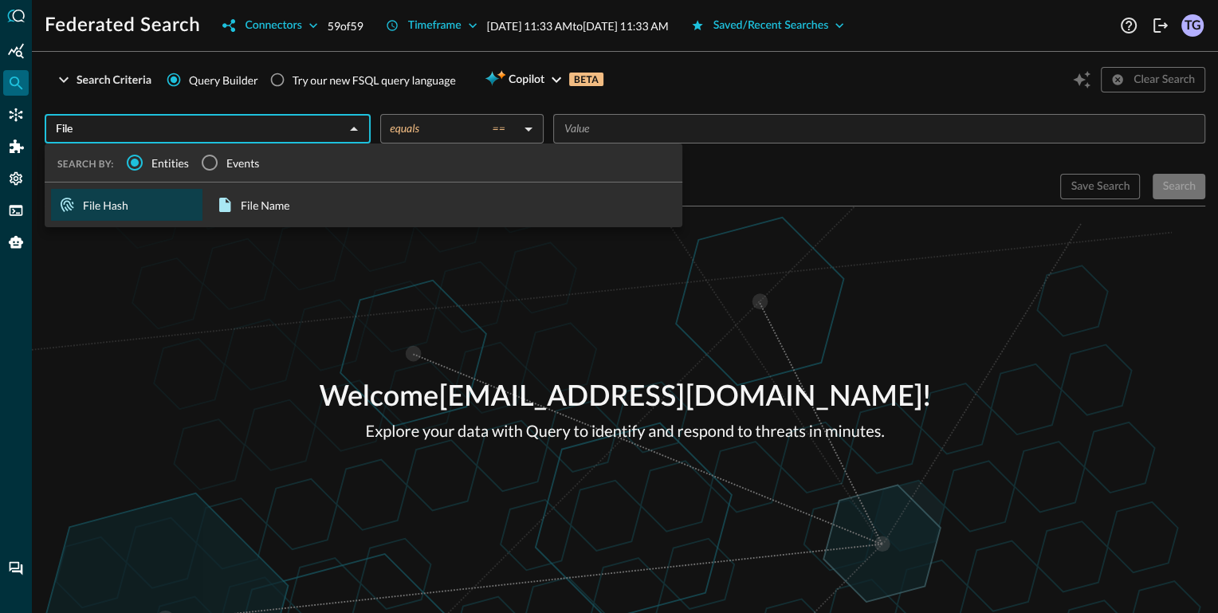
click at [147, 198] on div "File Hash" at bounding box center [126, 205] width 151 height 32
type input "File Hash"
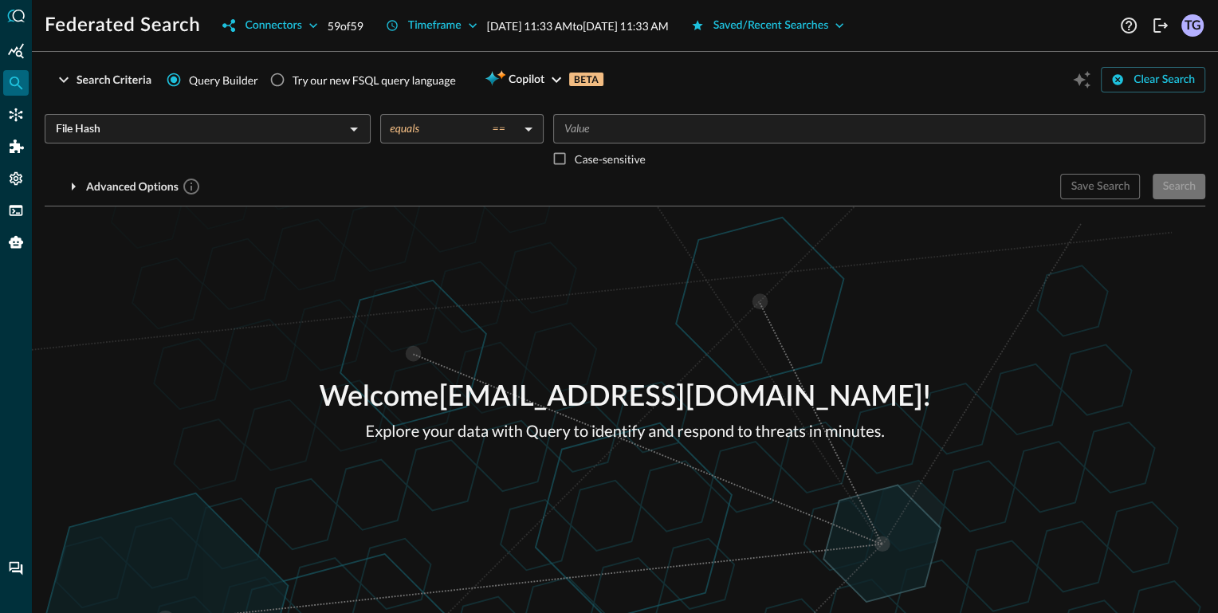
click at [644, 120] on input "Value" at bounding box center [878, 129] width 640 height 20
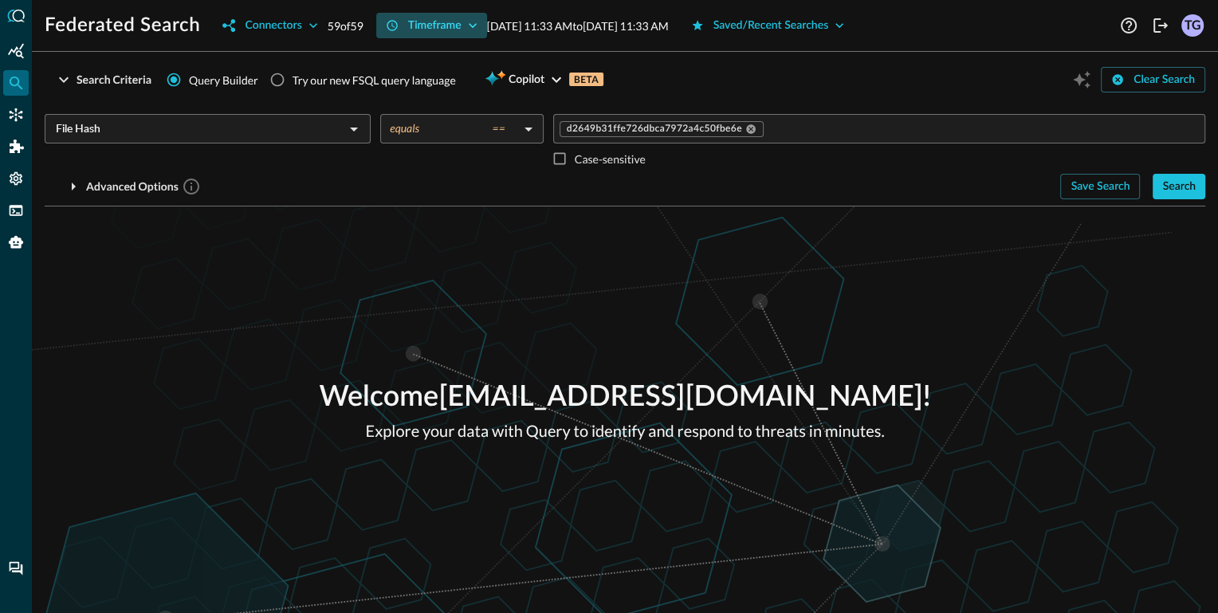
click at [439, 25] on div "Timeframe" at bounding box center [434, 26] width 53 height 20
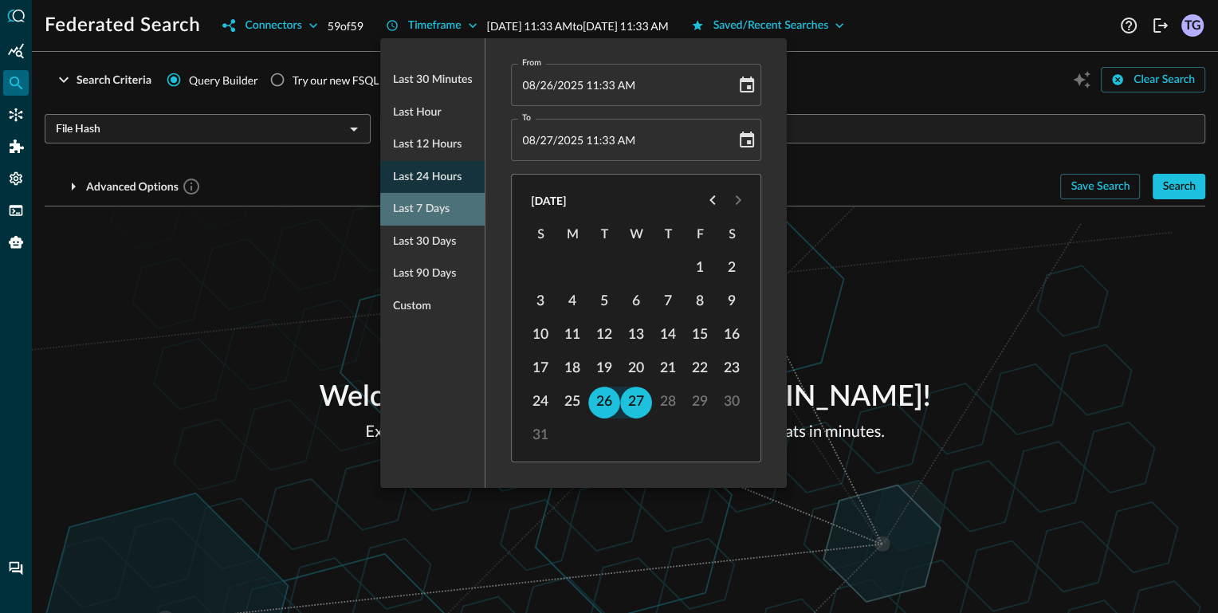
click at [428, 204] on span "Last 7 days" at bounding box center [421, 209] width 57 height 20
type input "[DATE] 11:33 AM"
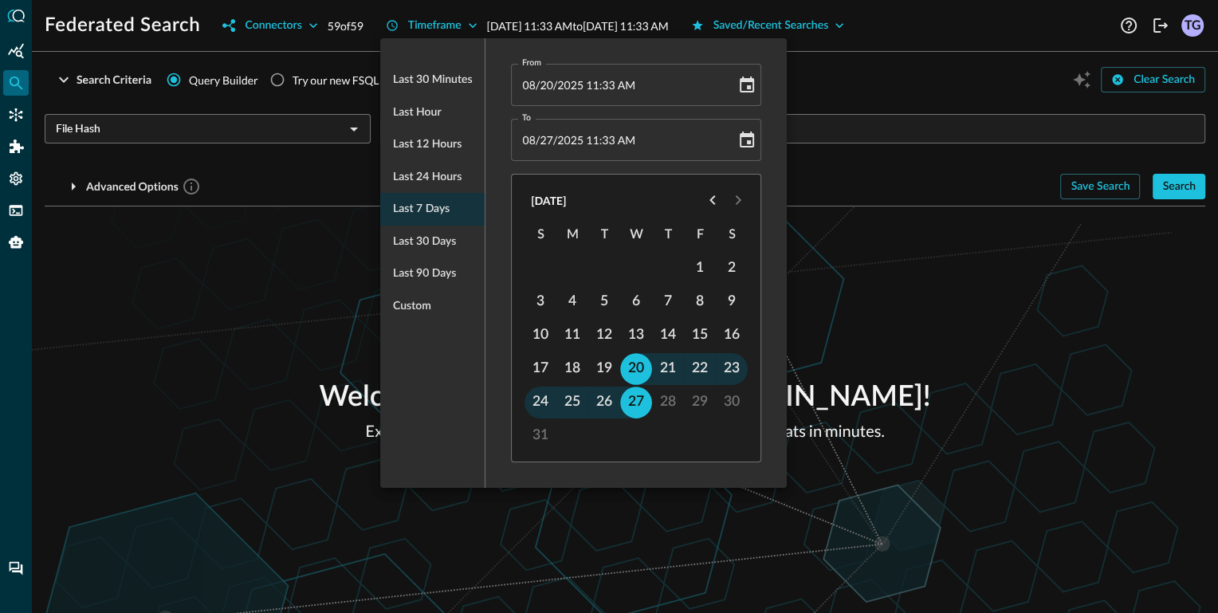
click at [1187, 190] on div at bounding box center [609, 306] width 1218 height 613
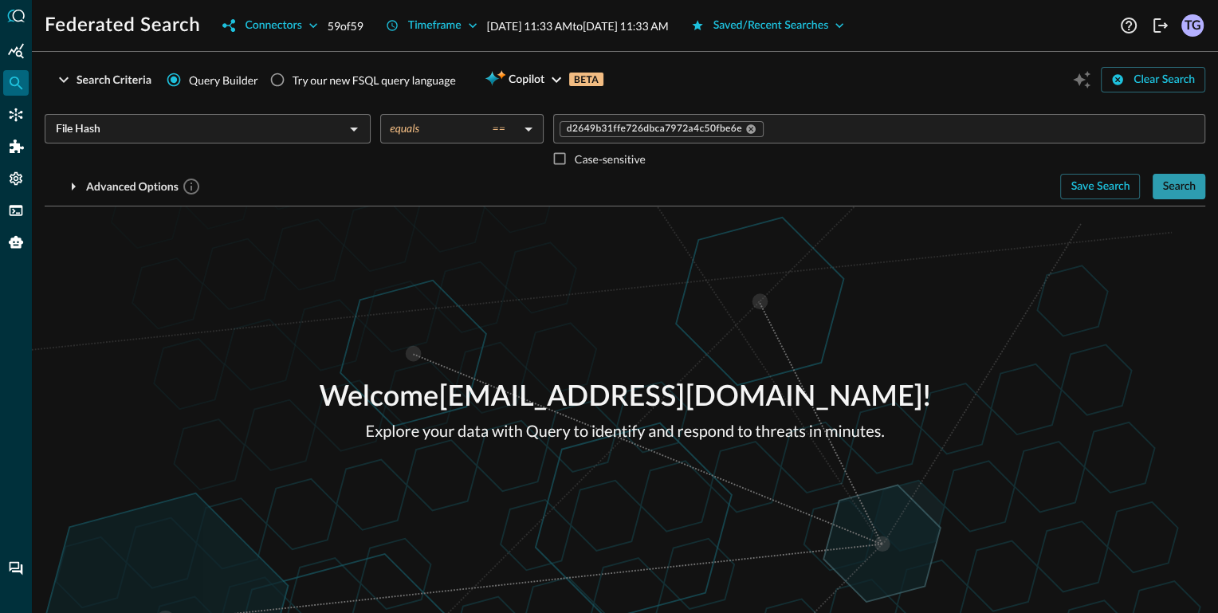
click at [1180, 184] on div "Search" at bounding box center [1178, 187] width 33 height 20
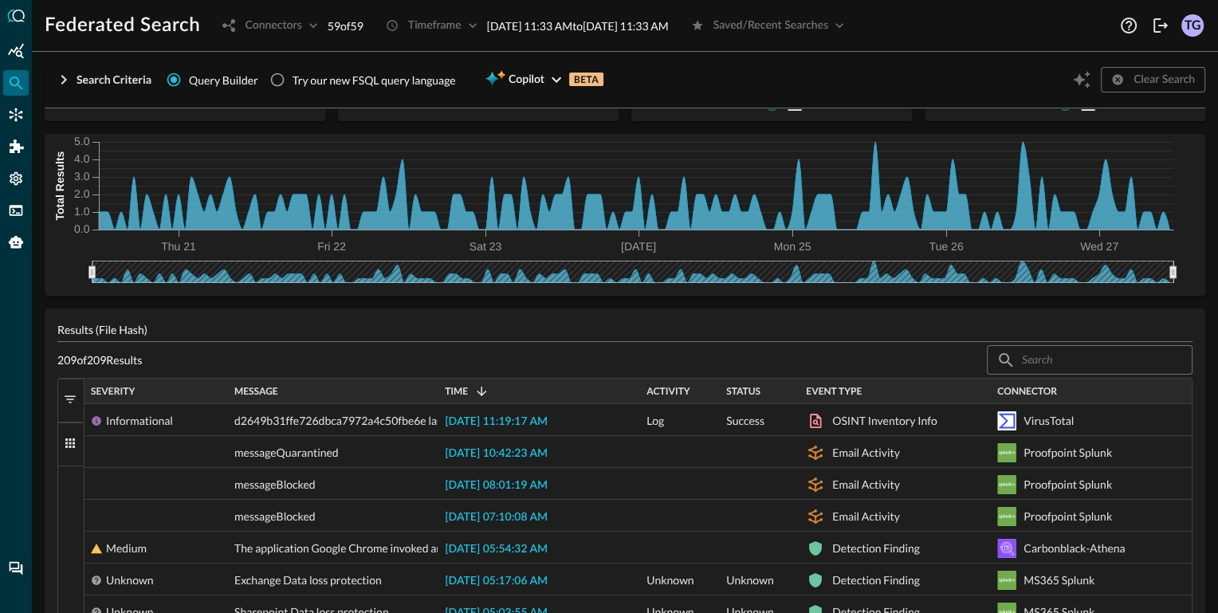
scroll to position [162, 0]
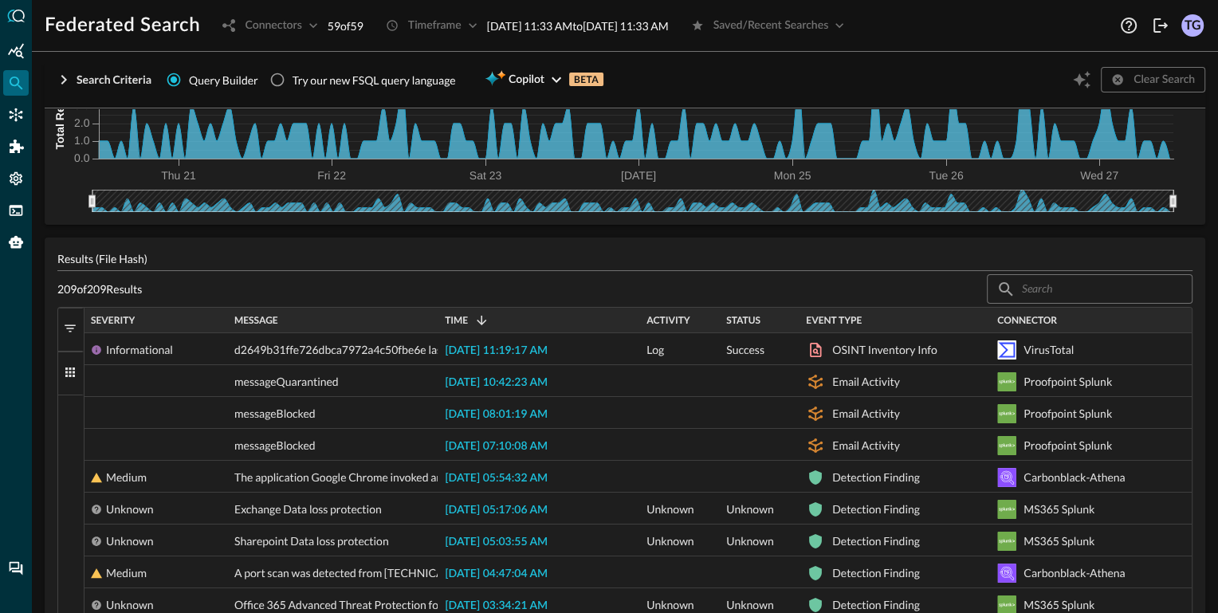
click at [71, 326] on span "button" at bounding box center [70, 328] width 14 height 14
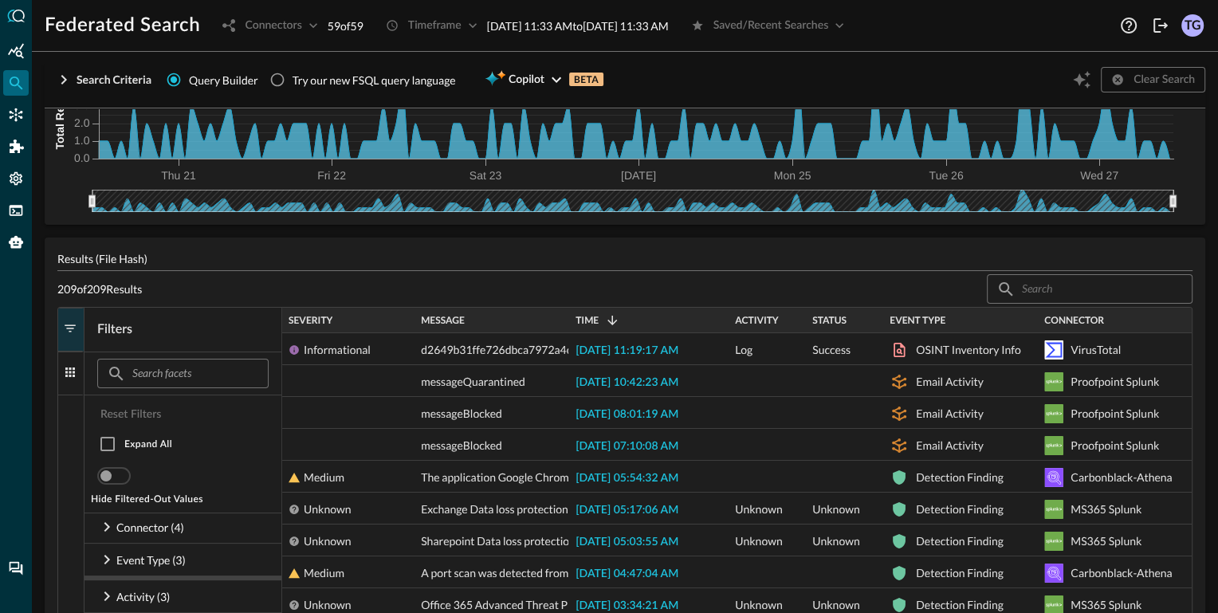
click at [71, 326] on span "button" at bounding box center [70, 328] width 14 height 14
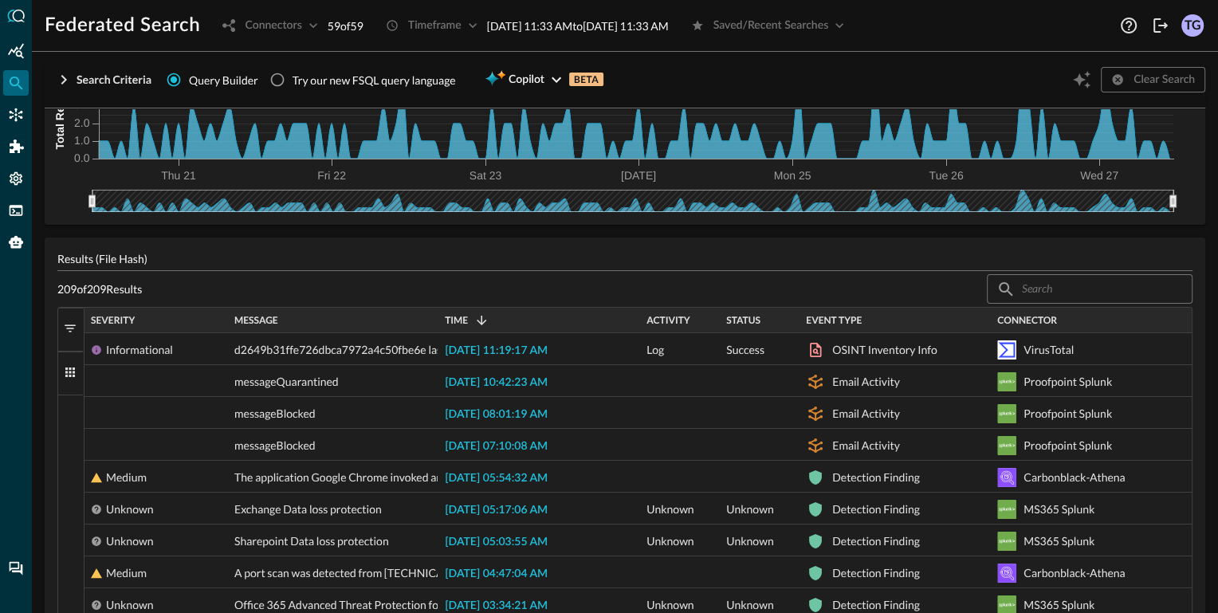
scroll to position [0, 0]
